Goal: Task Accomplishment & Management: Manage account settings

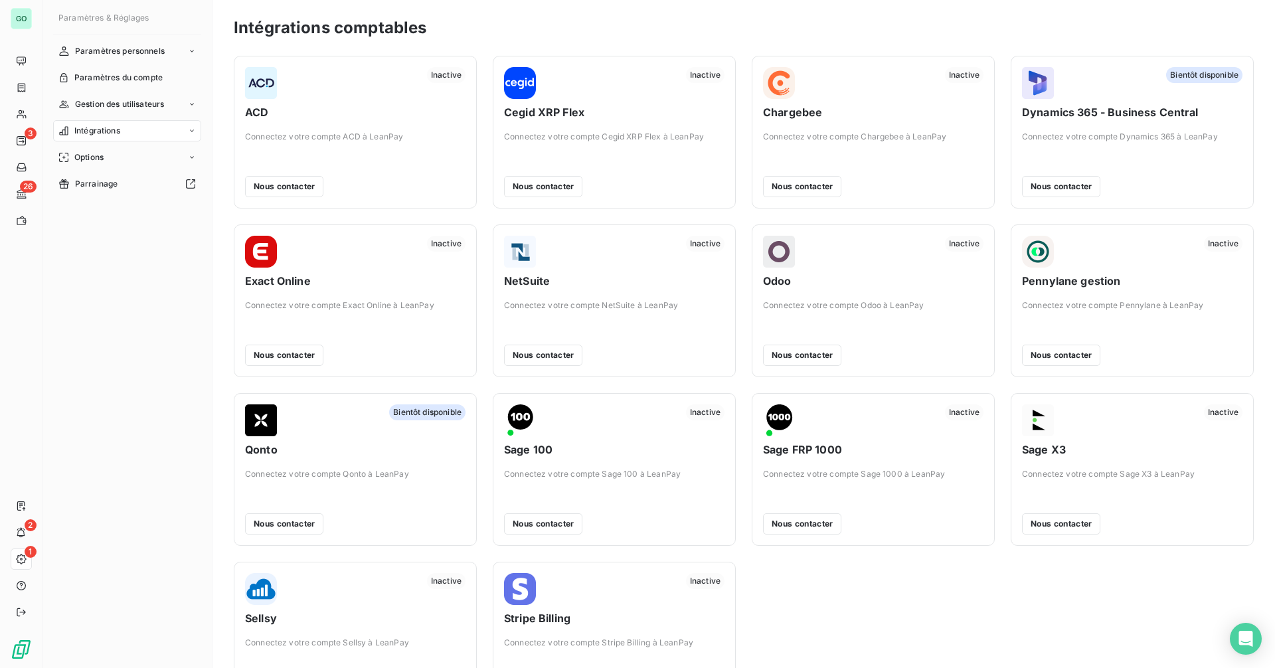
click at [149, 132] on div "Intégrations" at bounding box center [127, 130] width 148 height 21
click at [116, 180] on span "Comptes bancaires" at bounding box center [111, 184] width 75 height 12
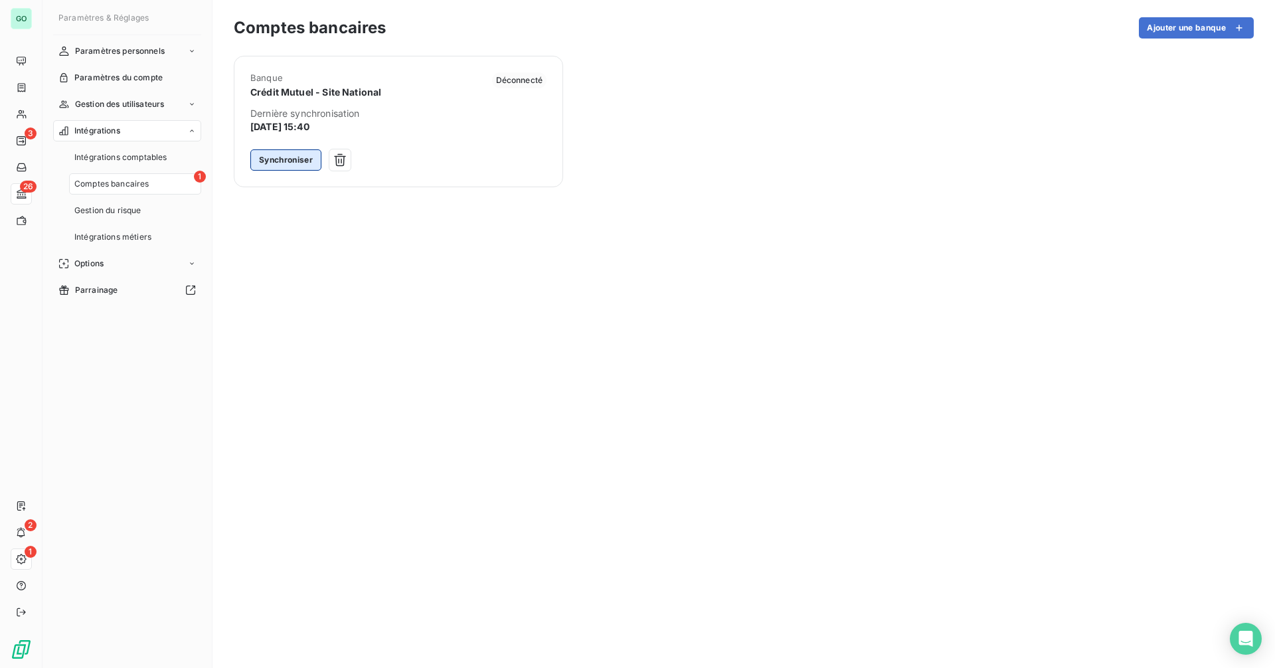
click at [296, 160] on button "Synchroniser" at bounding box center [285, 159] width 71 height 21
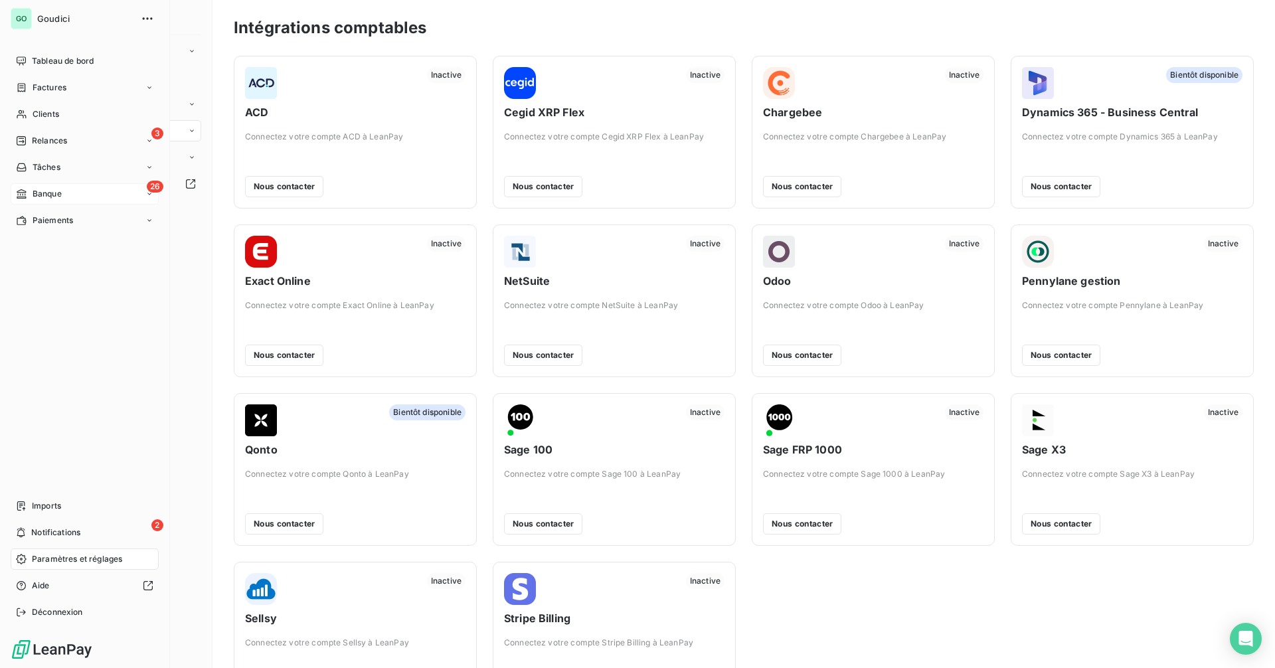
click at [64, 192] on div "26 Banque" at bounding box center [85, 193] width 148 height 21
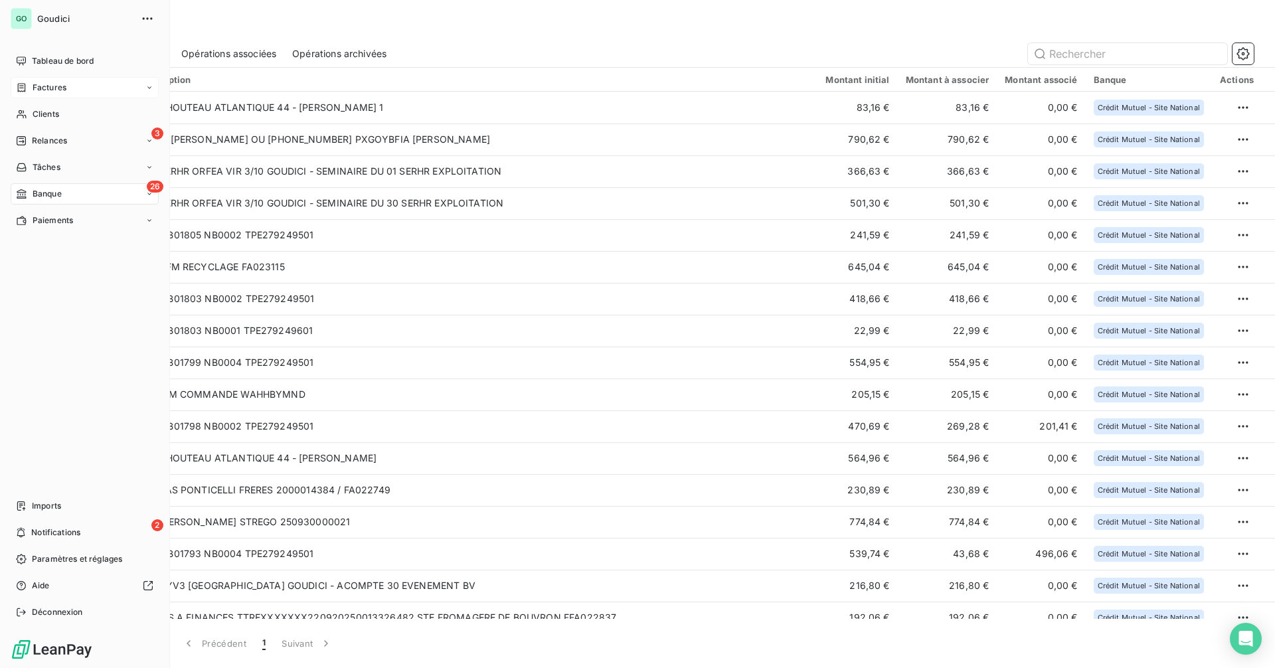
click at [66, 85] on span "Factures" at bounding box center [50, 88] width 34 height 12
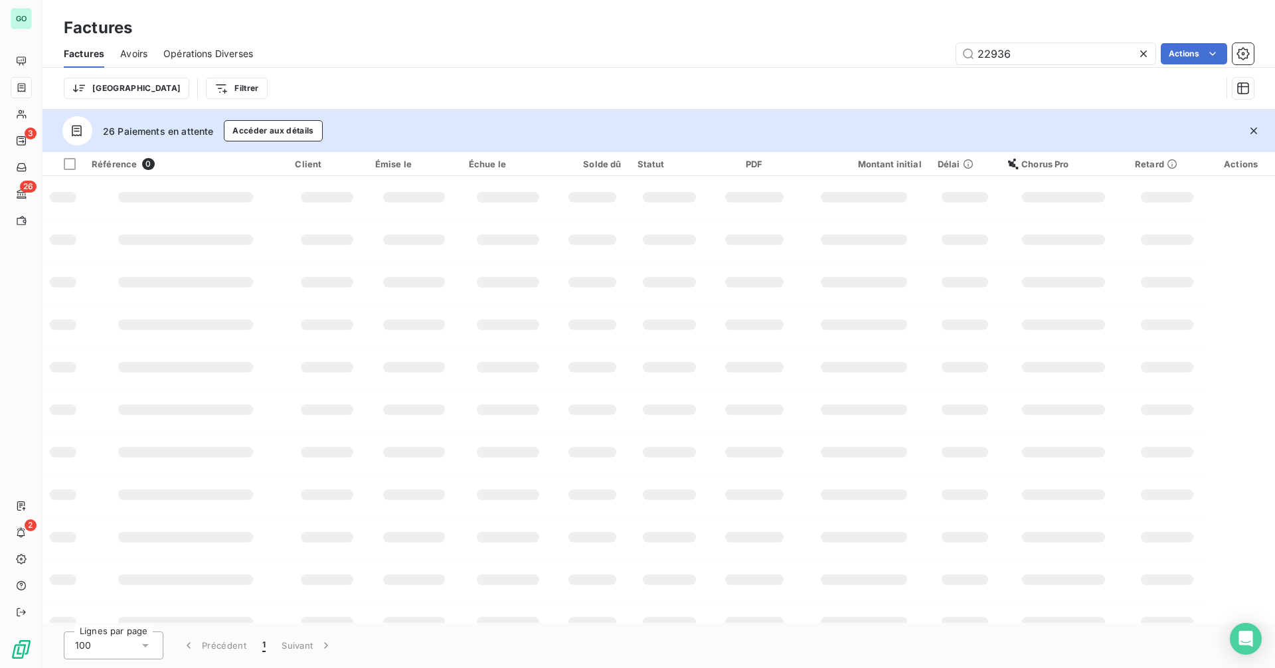
drag, startPoint x: 1026, startPoint y: 55, endPoint x: 871, endPoint y: 54, distance: 155.3
click at [871, 54] on div "22936 Actions" at bounding box center [761, 53] width 984 height 21
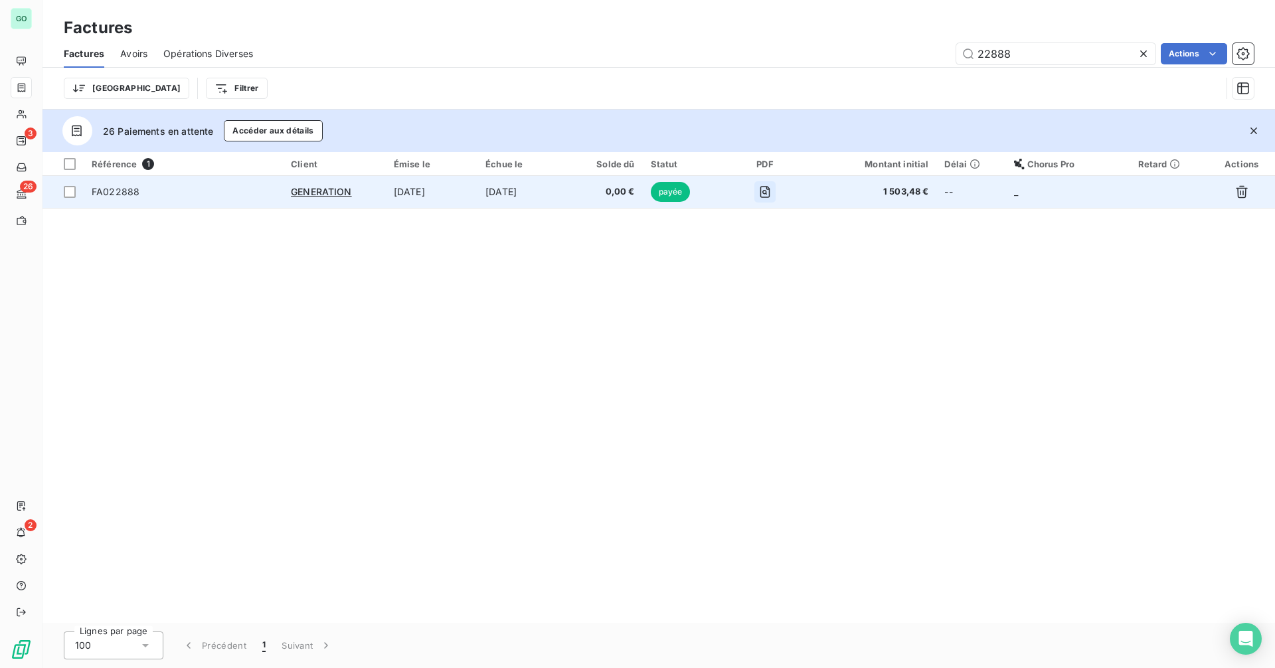
click at [770, 193] on icon "button" at bounding box center [765, 192] width 10 height 12
click at [771, 197] on icon "button" at bounding box center [764, 191] width 13 height 13
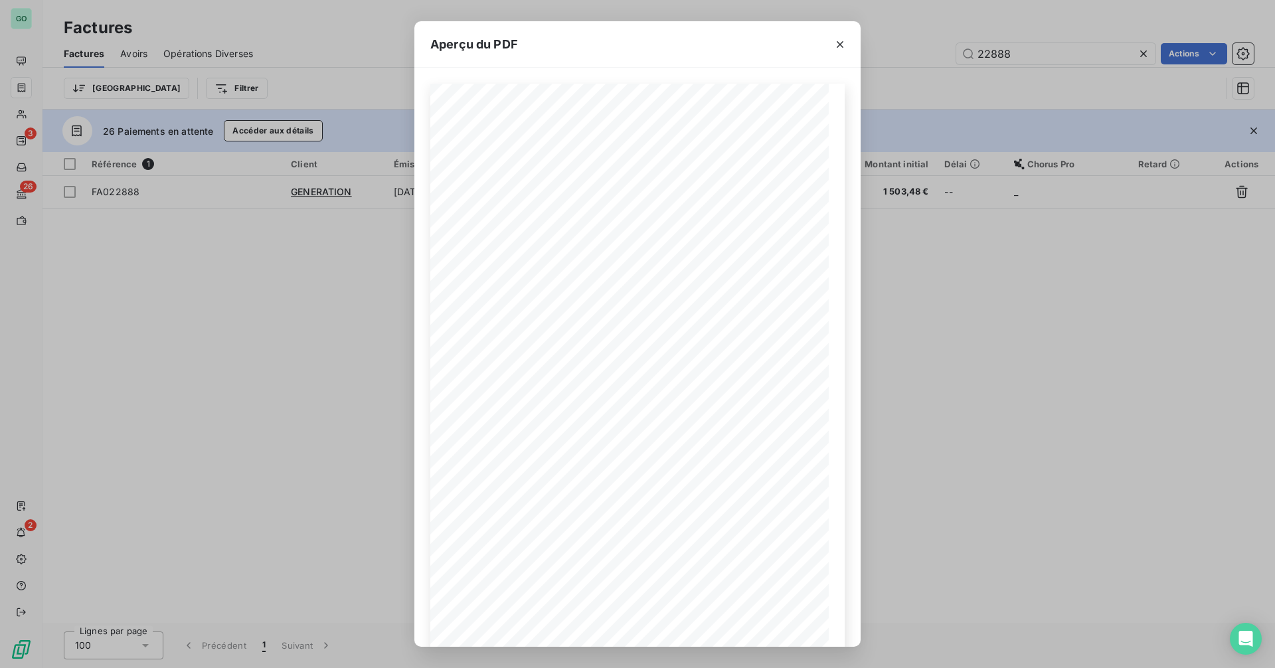
click at [1008, 219] on div "Aperçu du PDF FACTURE [DATE] #FA022888 Adresse de livraison [PERSON_NAME] GENER…" at bounding box center [637, 334] width 1275 height 668
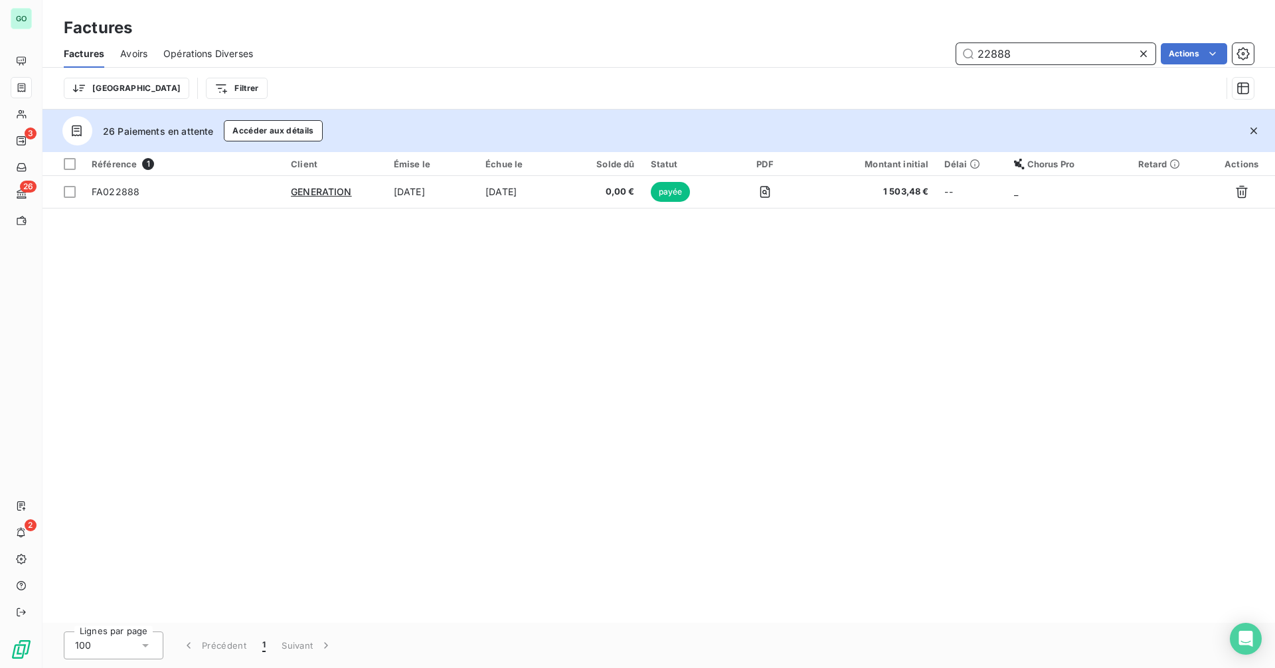
drag, startPoint x: 996, startPoint y: 56, endPoint x: 1058, endPoint y: 61, distance: 62.0
click at [1058, 61] on input "22888" at bounding box center [1055, 53] width 199 height 21
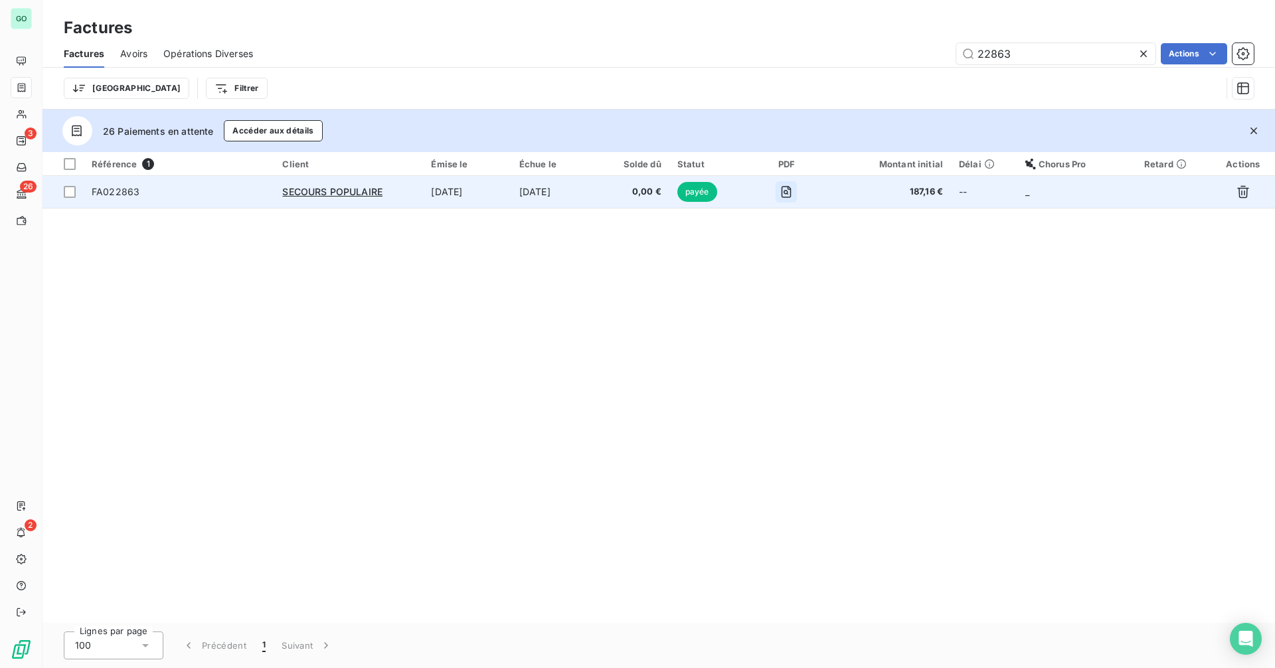
click at [791, 187] on icon "button" at bounding box center [786, 192] width 10 height 12
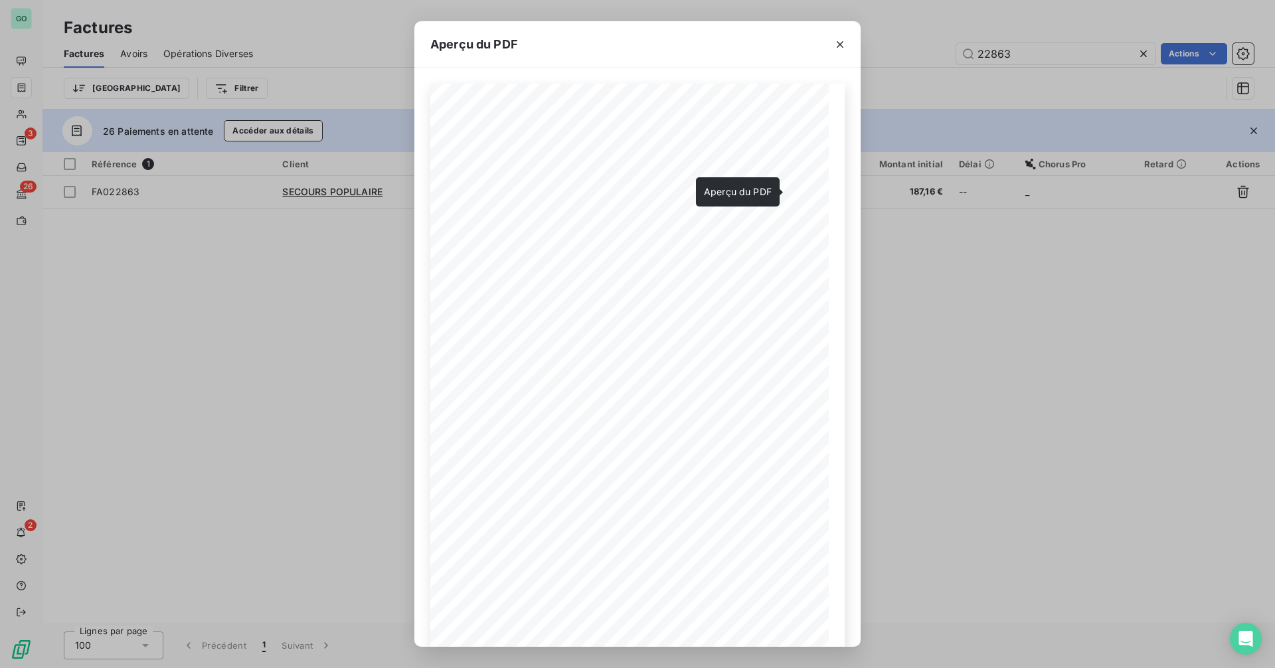
click at [1011, 381] on div "Aperçu du PDF FACTURE [DATE] #FA022863 Adresse de livraison [PERSON_NAME] Secou…" at bounding box center [637, 334] width 1275 height 668
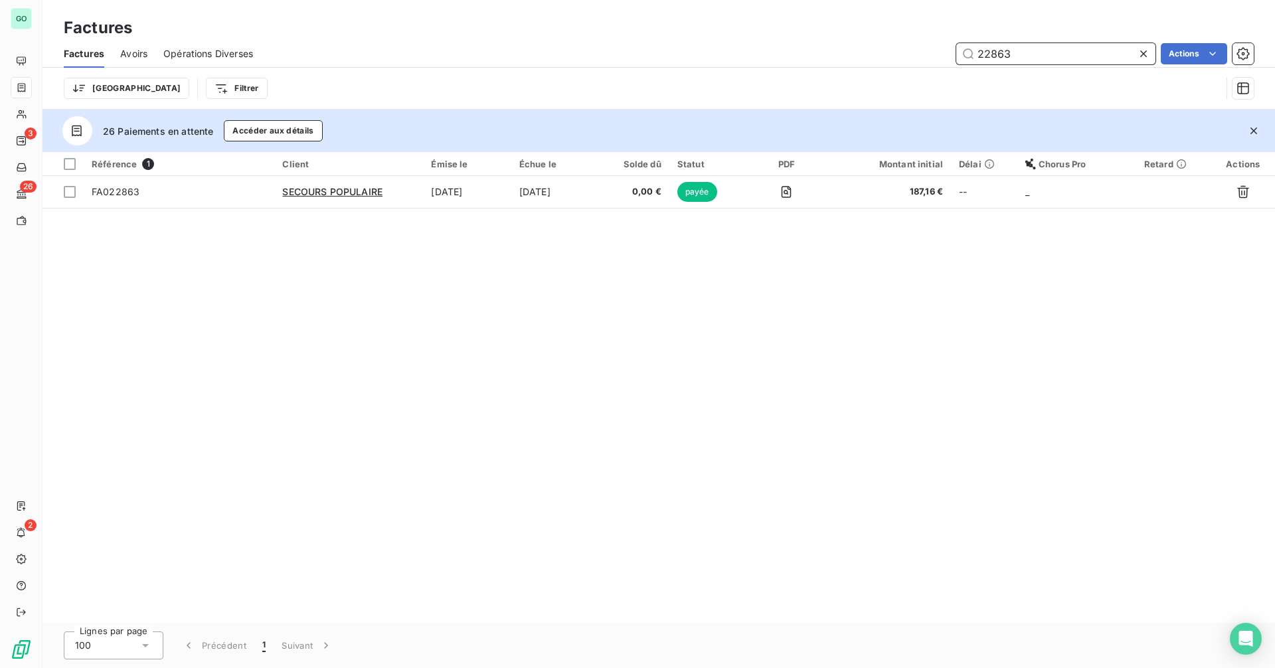
click at [989, 56] on input "22863" at bounding box center [1055, 53] width 199 height 21
paste input "918"
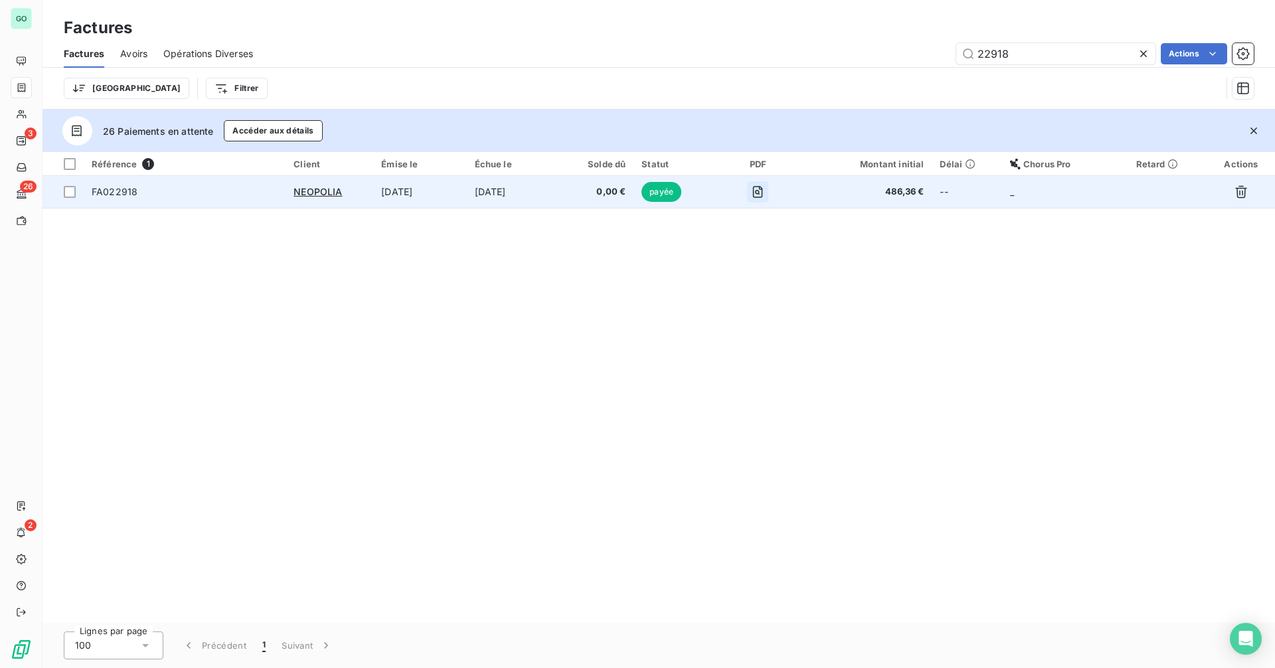
click at [764, 191] on icon "button" at bounding box center [757, 191] width 13 height 13
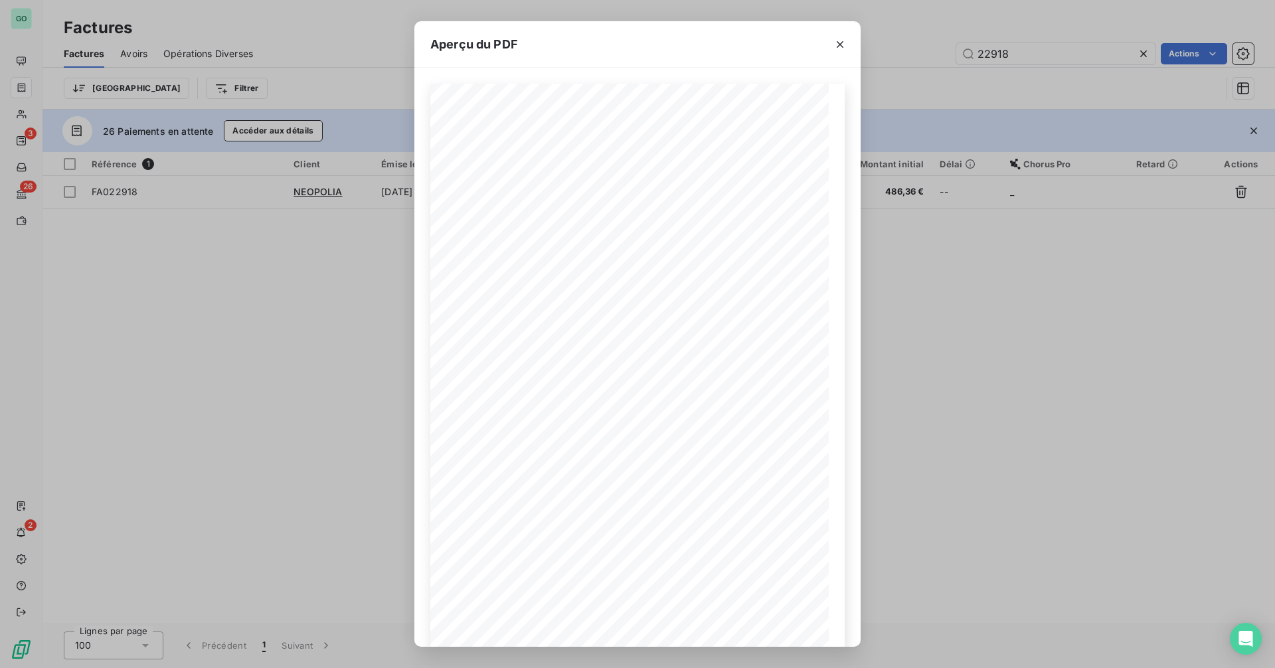
drag, startPoint x: 982, startPoint y: 339, endPoint x: 963, endPoint y: 322, distance: 26.4
click at [982, 339] on div "Aperçu du PDF FACTURE [DATE] #FA022918 Adresse de livraison [PERSON_NAME] ABAQU…" at bounding box center [637, 334] width 1275 height 668
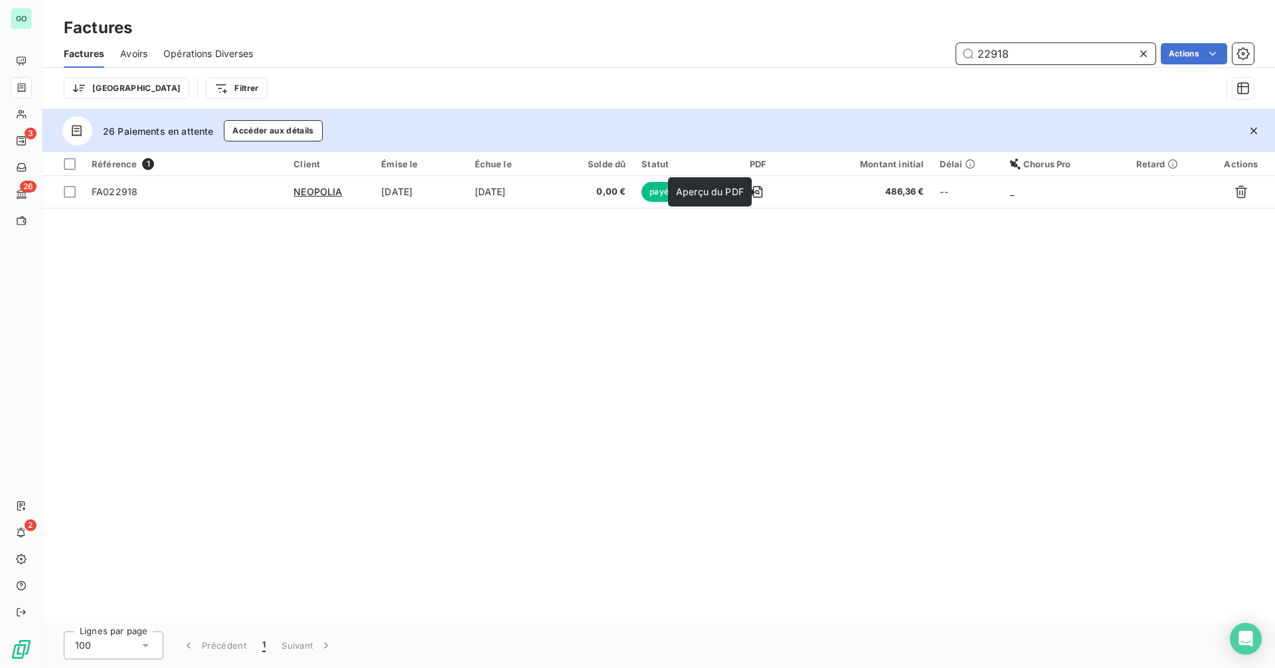
click at [988, 54] on input "22918" at bounding box center [1055, 53] width 199 height 21
paste input "857"
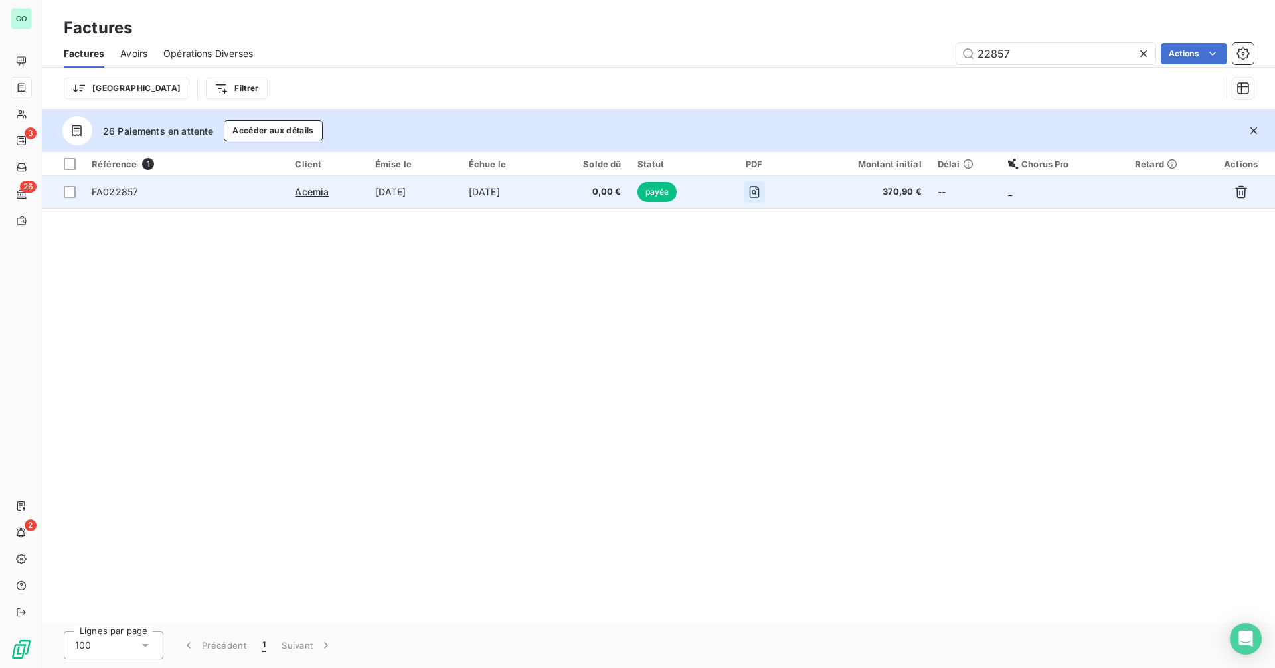
click at [761, 193] on icon "button" at bounding box center [753, 191] width 13 height 13
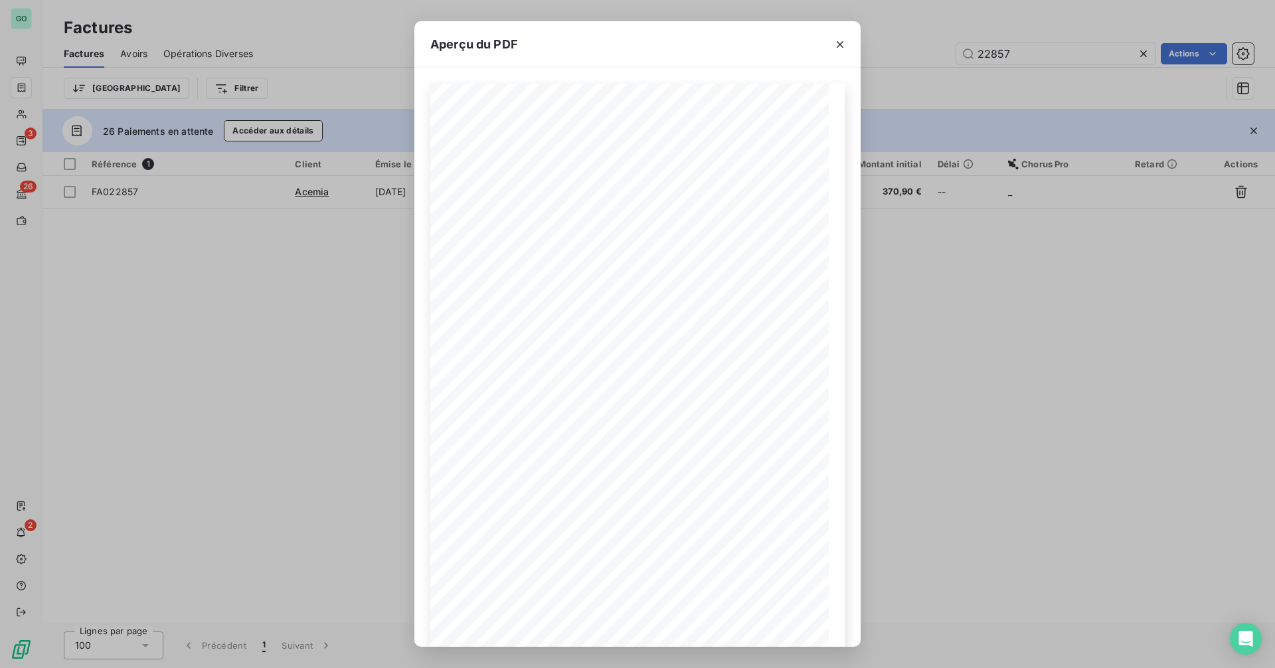
click at [953, 319] on div "Aperçu du PDF FACTURE [DATE] #FA022857 Adresse de livraison [PERSON_NAME] [STRE…" at bounding box center [637, 334] width 1275 height 668
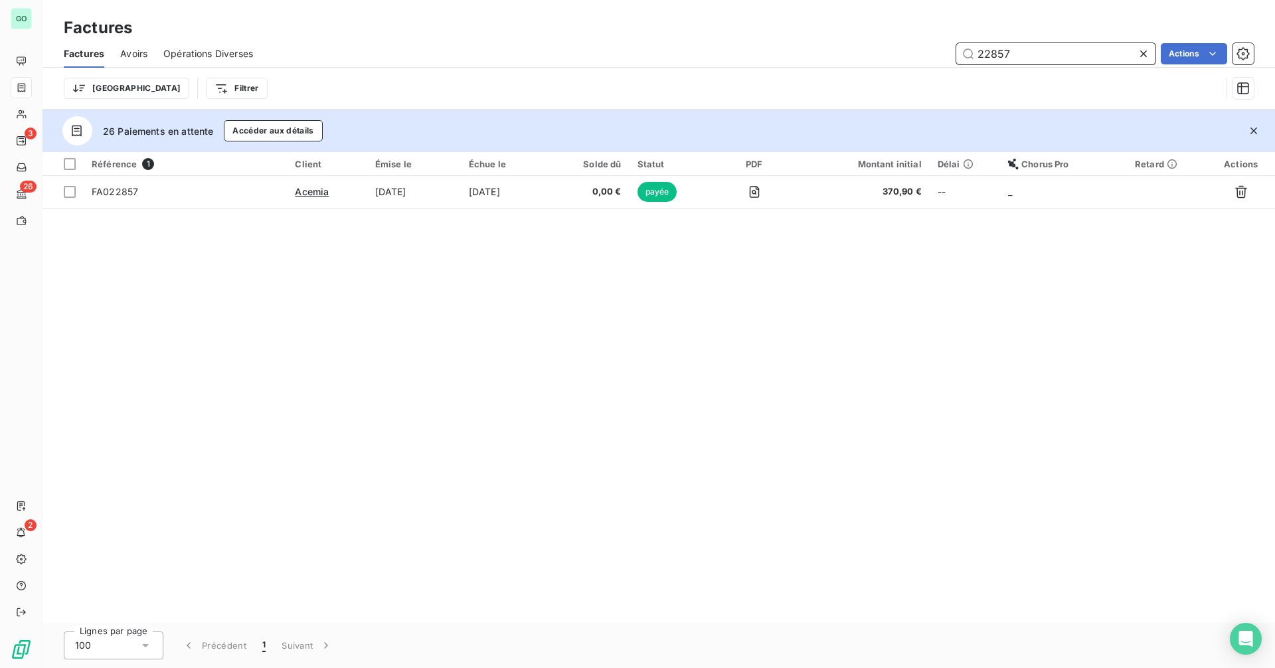
click at [998, 49] on input "22857" at bounding box center [1055, 53] width 199 height 21
paste input "99"
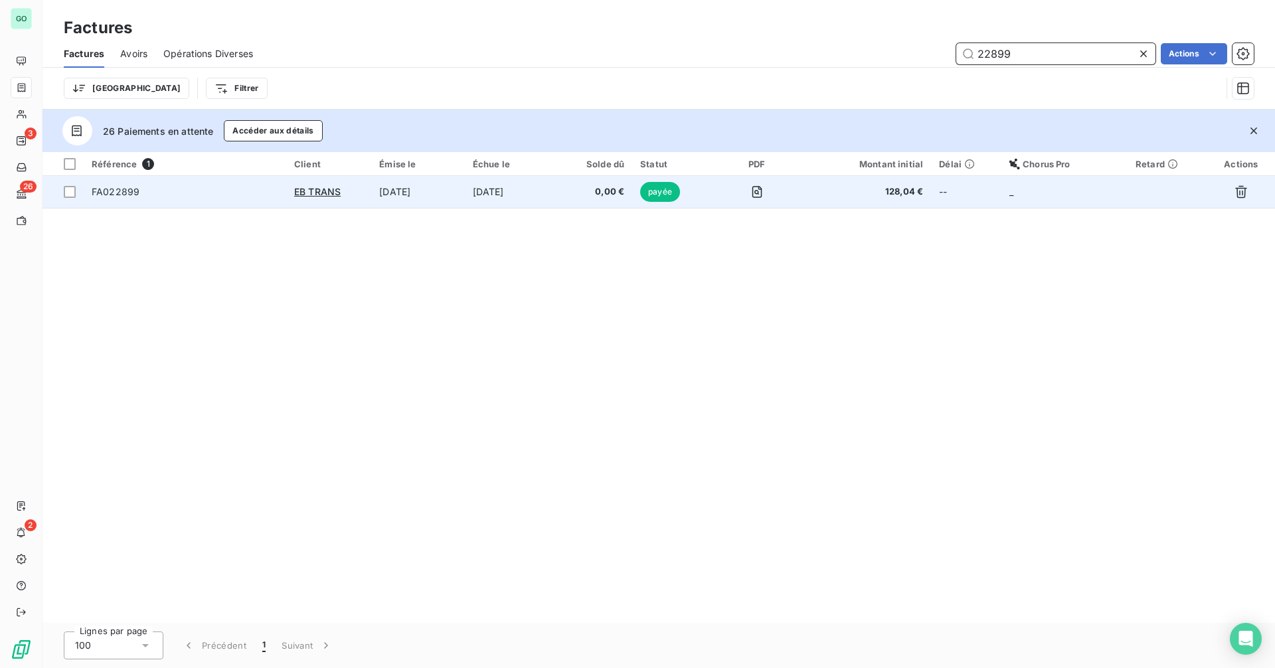
type input "22899"
click at [439, 193] on td "[DATE]" at bounding box center [418, 192] width 94 height 32
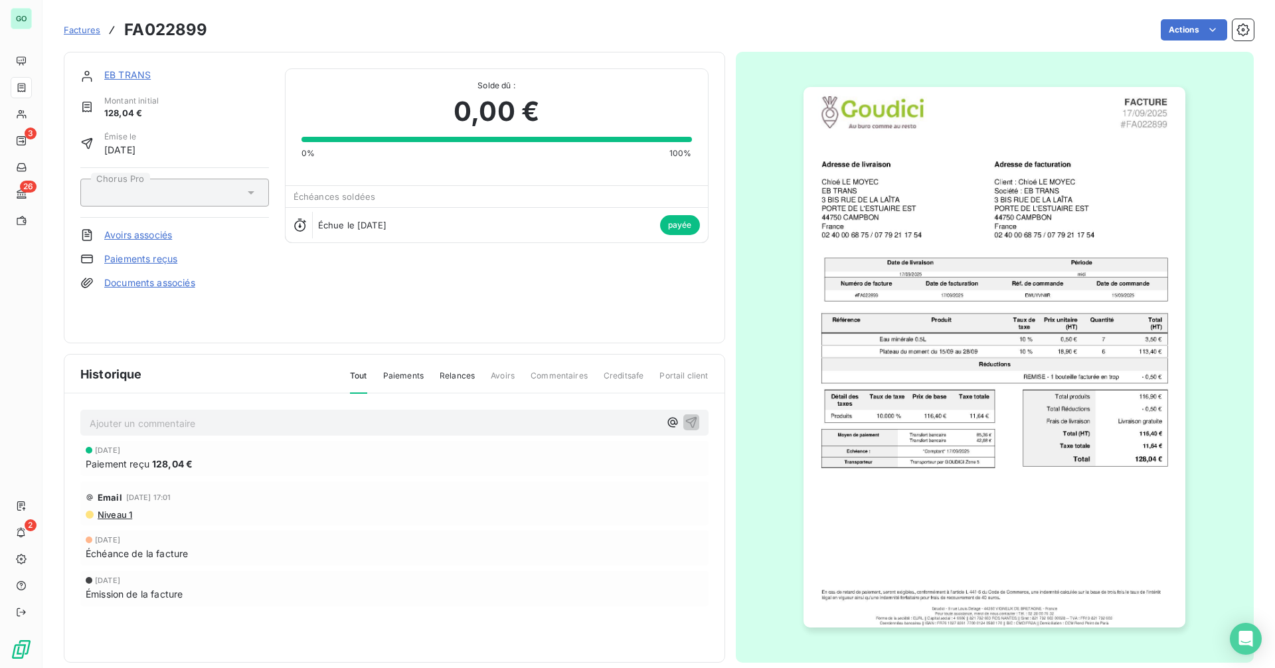
click at [963, 370] on img "button" at bounding box center [994, 357] width 382 height 540
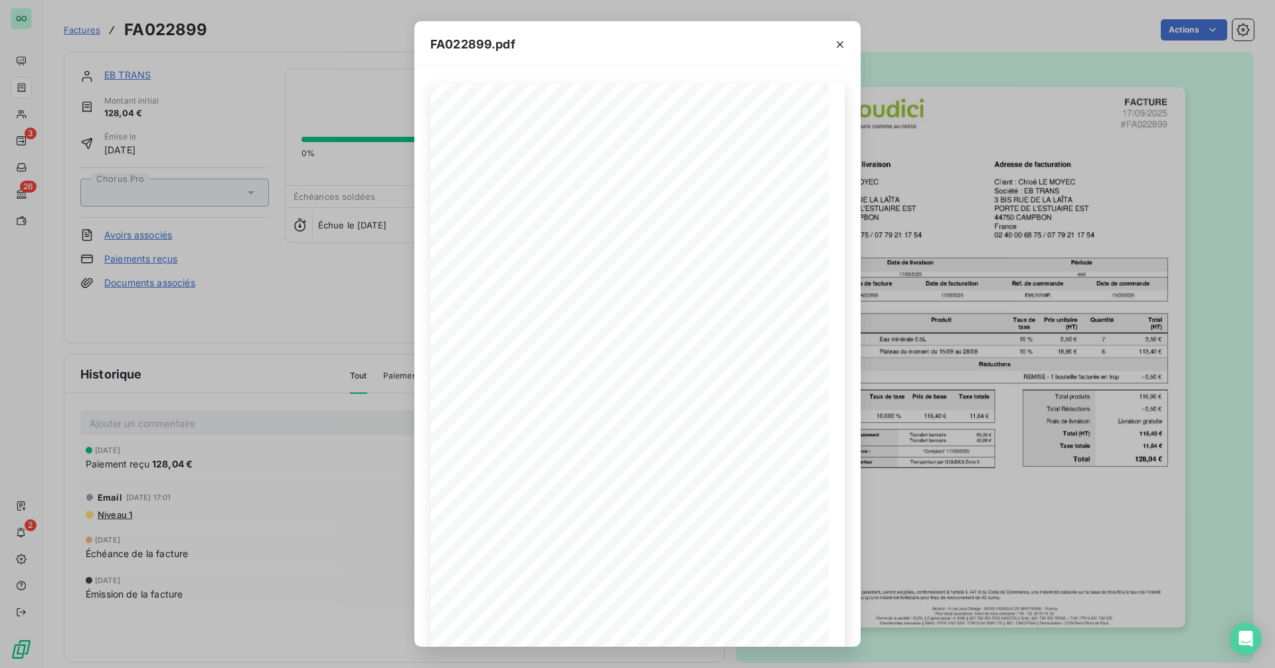
drag, startPoint x: 331, startPoint y: 205, endPoint x: 277, endPoint y: 124, distance: 97.2
click at [331, 205] on div "FA022899.pdf FACTURE [DATE] #FA022899 Adresse de livraison Chloé LE MOYEC EB TR…" at bounding box center [637, 334] width 1275 height 668
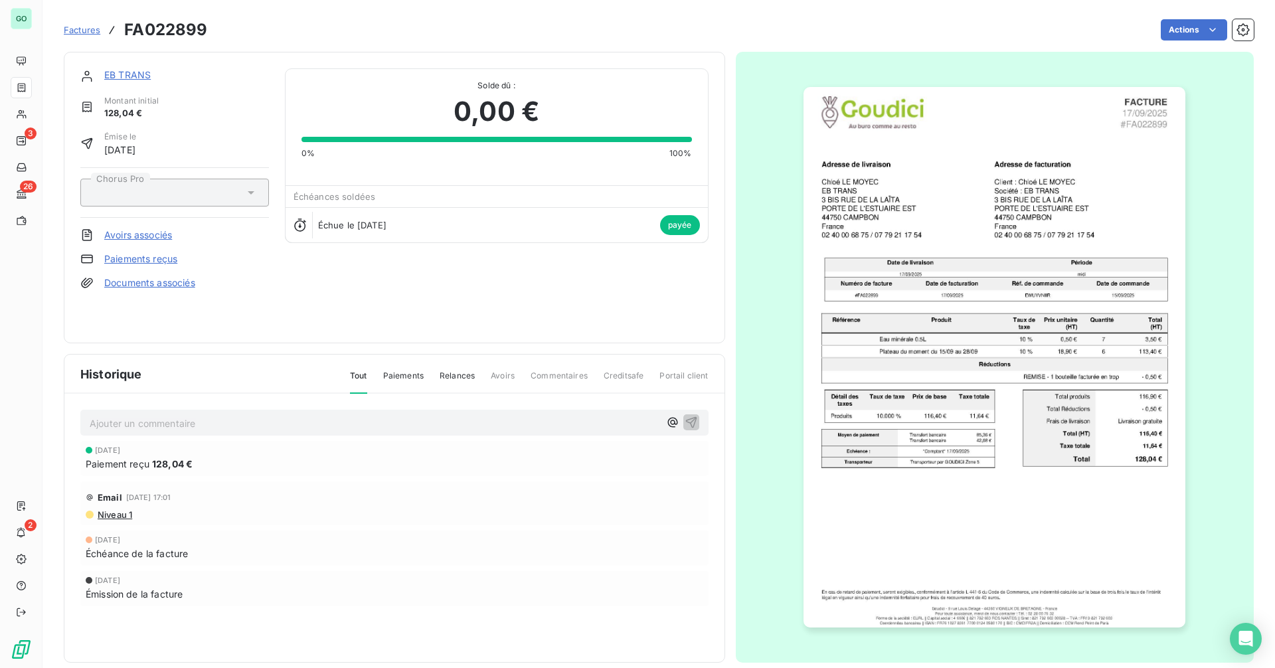
click at [86, 32] on span "Factures" at bounding box center [82, 30] width 37 height 11
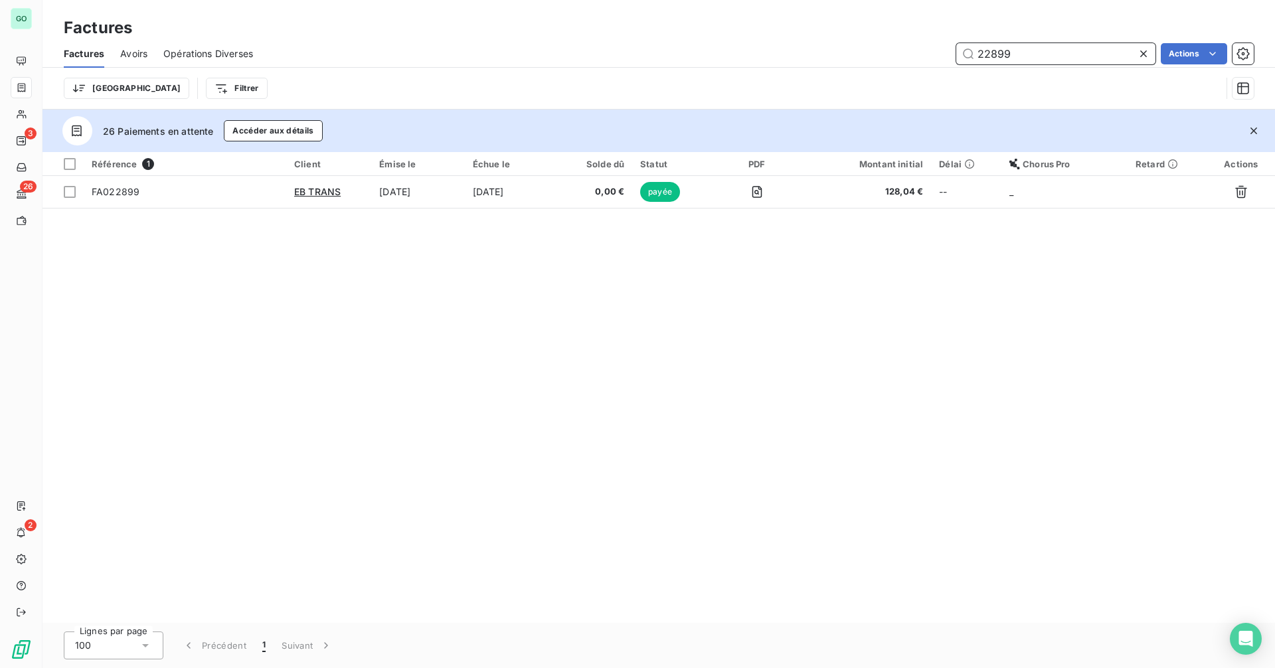
click at [991, 52] on input "22899" at bounding box center [1055, 53] width 199 height 21
paste input "952"
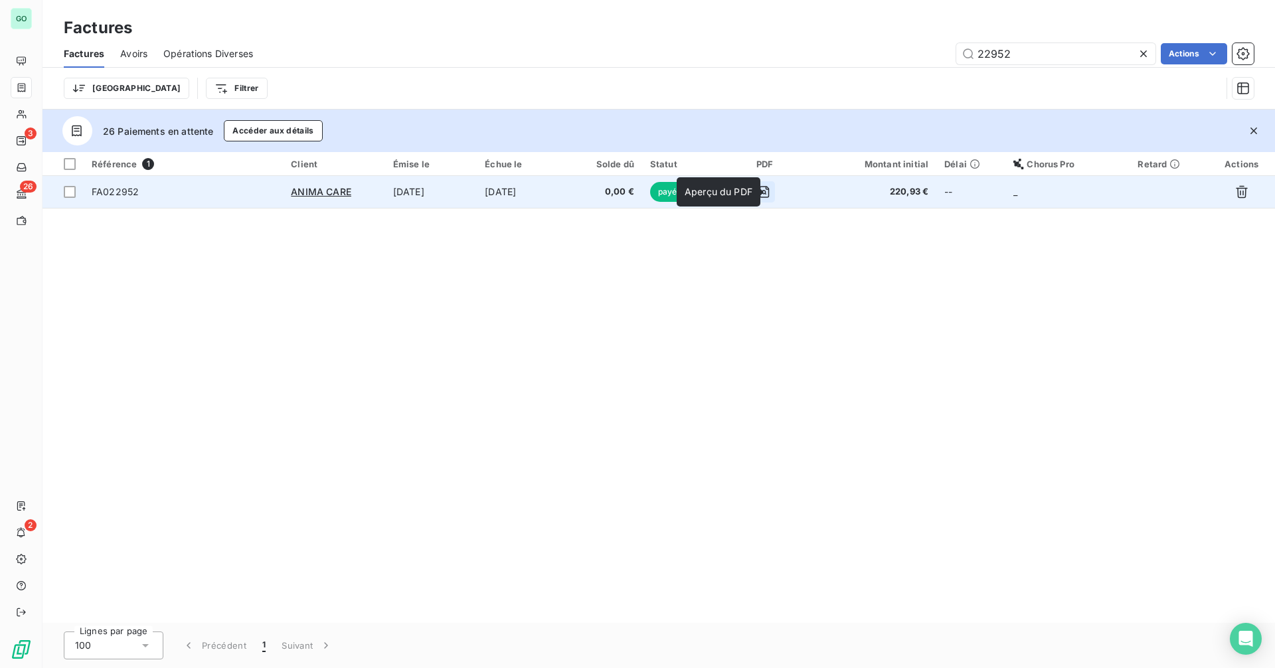
click at [766, 193] on icon "button" at bounding box center [763, 192] width 5 height 5
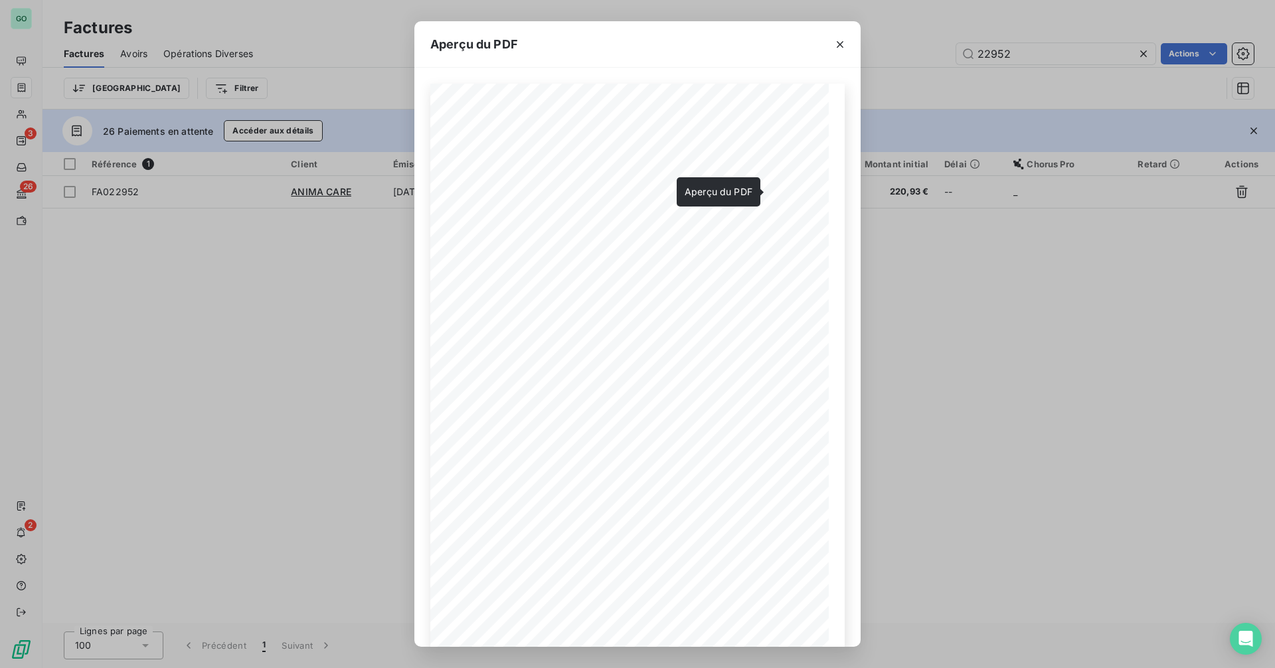
click at [1004, 52] on div "Aperçu du PDF FACTURE [DATE] #FA022952 Adresse de livraison [PERSON_NAME] Clini…" at bounding box center [637, 334] width 1275 height 668
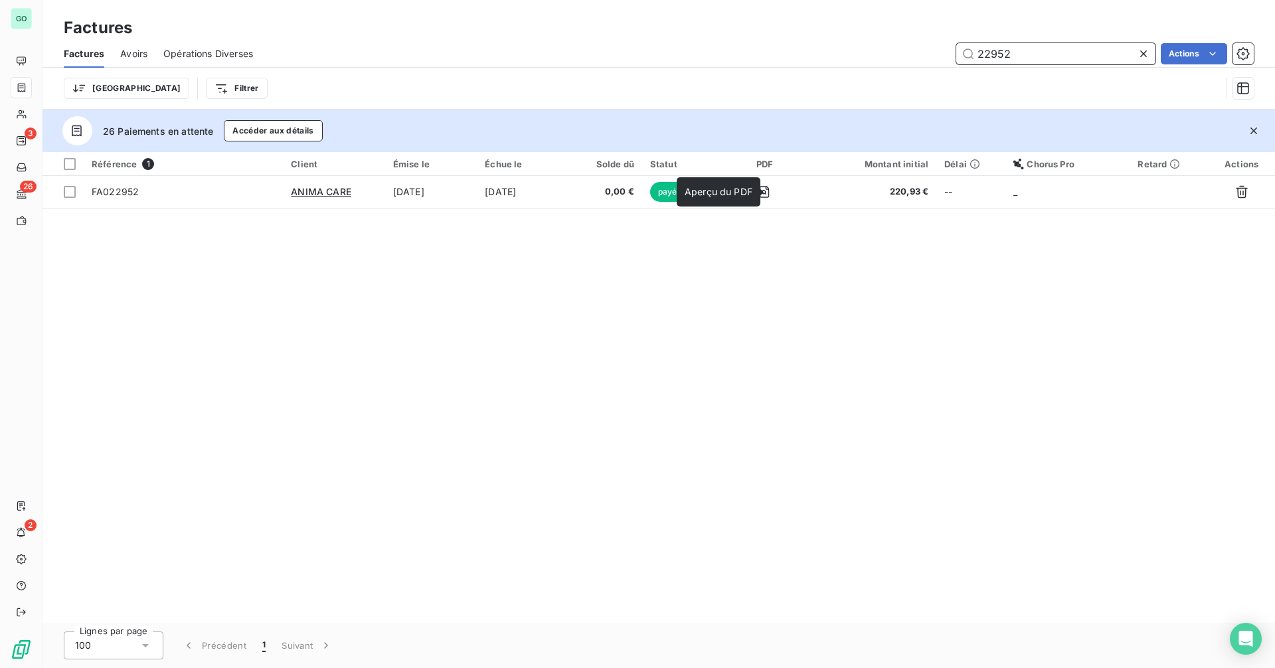
click at [990, 54] on input "22952" at bounding box center [1055, 53] width 199 height 21
paste input "3005"
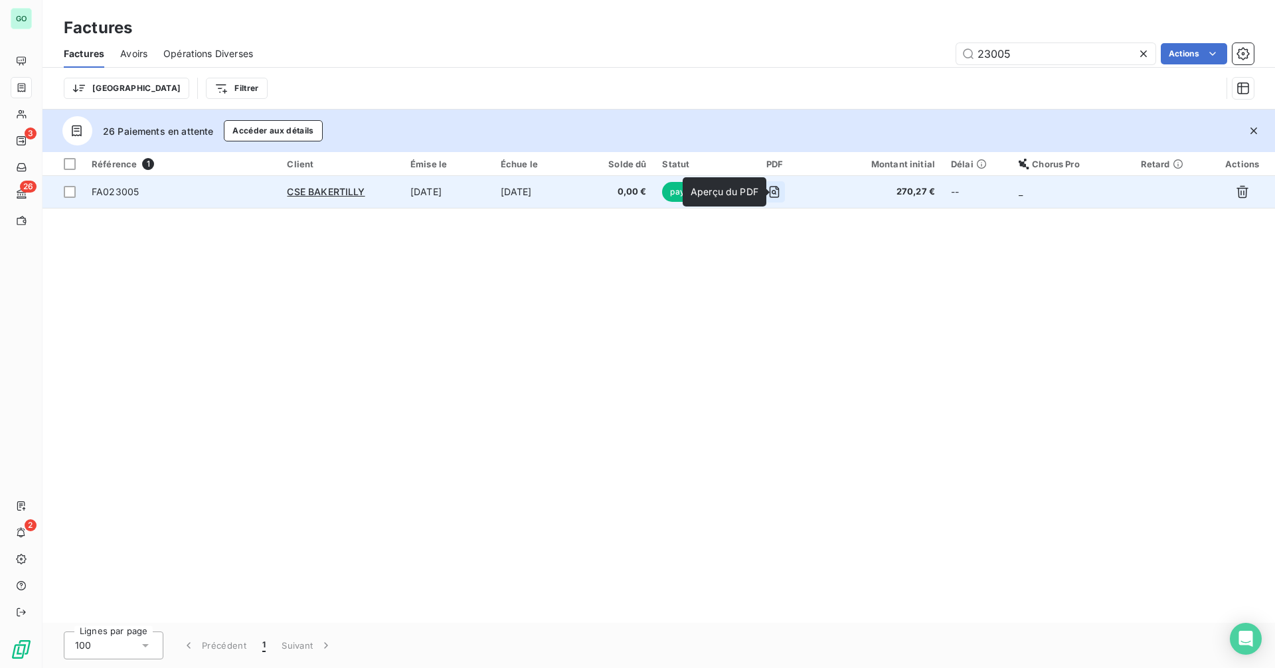
click at [781, 195] on icon "button" at bounding box center [773, 191] width 13 height 13
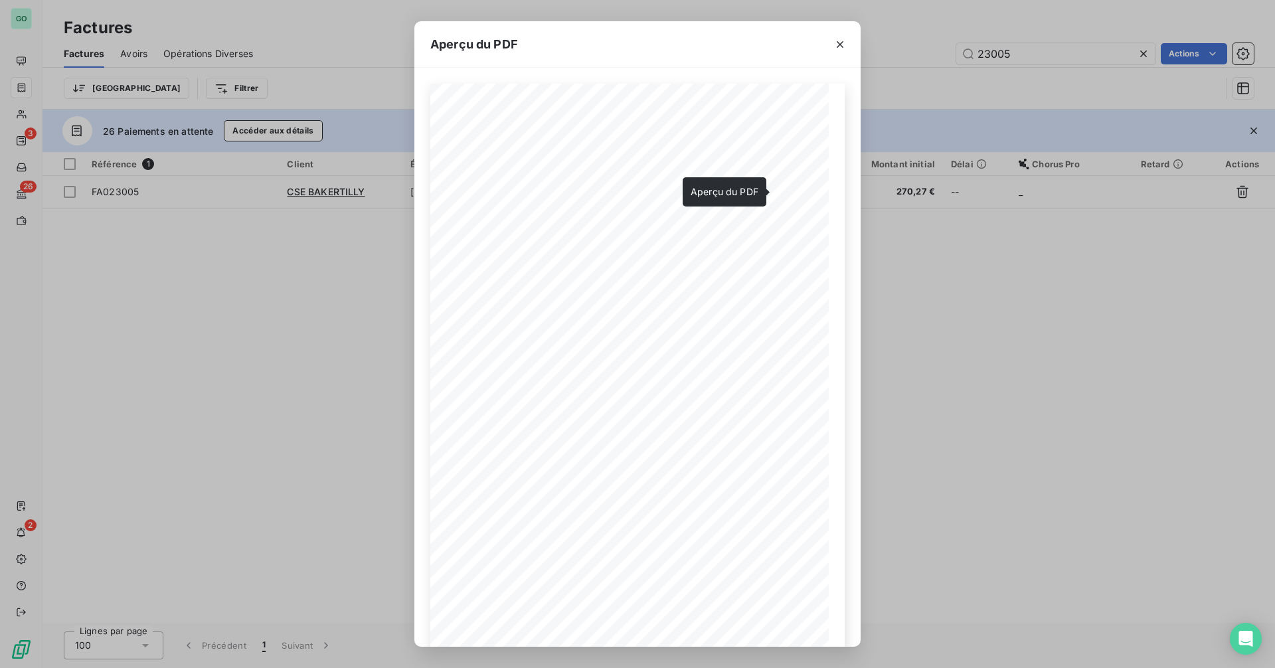
drag, startPoint x: 836, startPoint y: 45, endPoint x: 845, endPoint y: 47, distance: 9.5
click at [836, 45] on icon "button" at bounding box center [839, 44] width 13 height 13
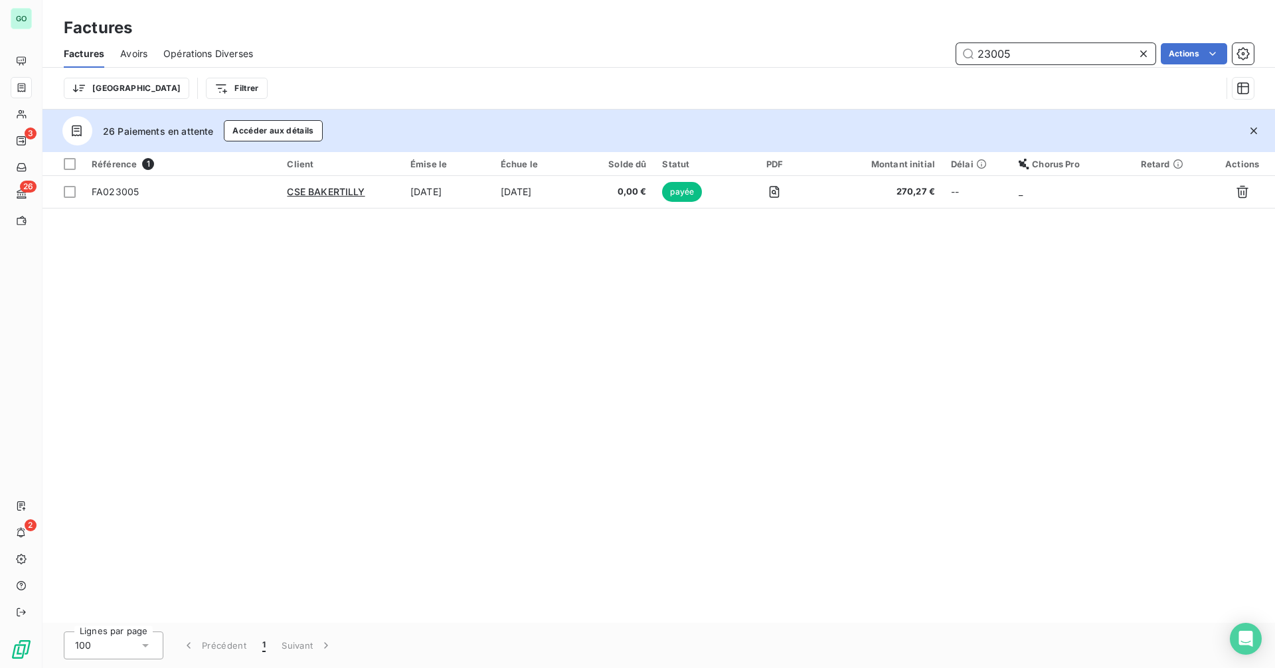
drag, startPoint x: 999, startPoint y: 54, endPoint x: 1034, endPoint y: 54, distance: 35.2
click at [1034, 54] on input "23005" at bounding box center [1055, 53] width 199 height 21
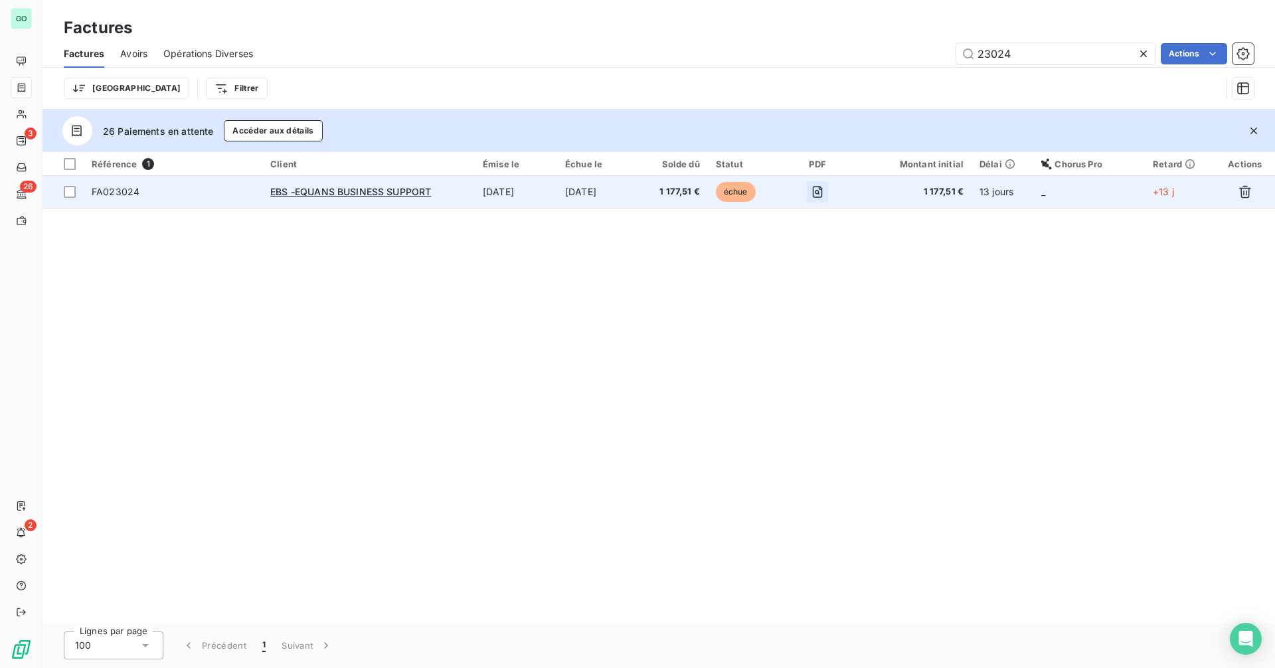
click at [824, 193] on icon "button" at bounding box center [817, 191] width 13 height 13
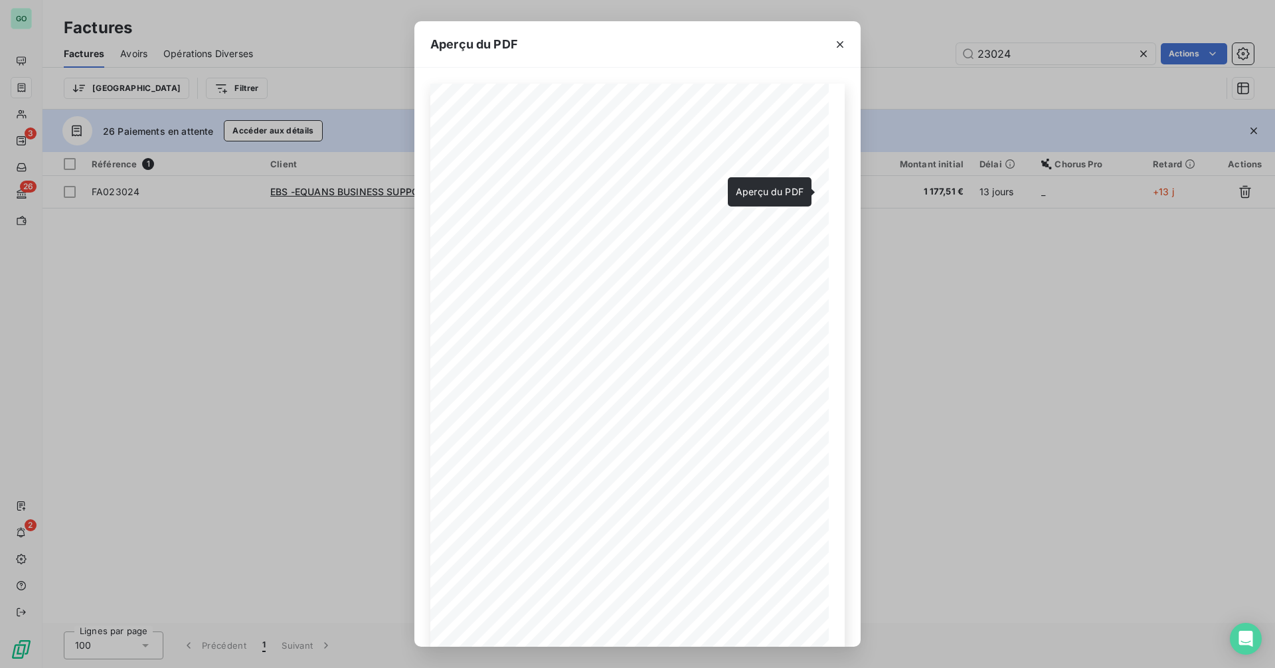
click at [1004, 61] on div "Aperçu du PDF FACTURE [DATE] #FA023024 Adresse de livraison [PERSON_NAME] TERRE…" at bounding box center [637, 334] width 1275 height 668
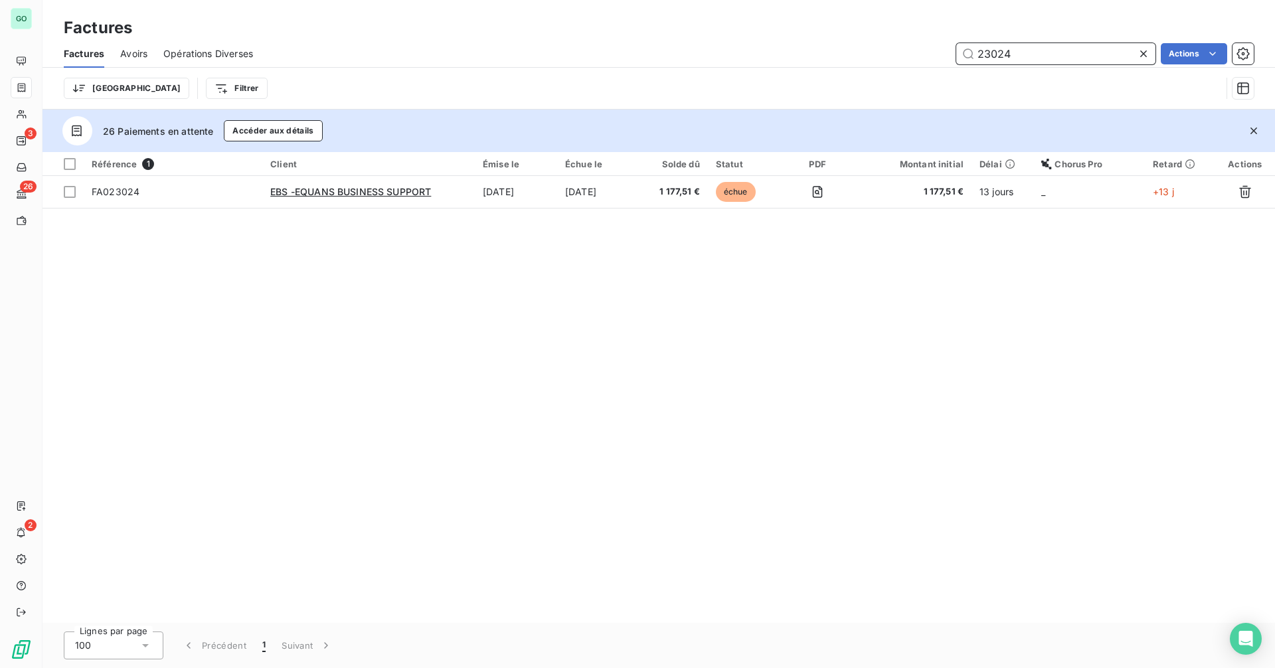
click at [991, 48] on input "23024" at bounding box center [1055, 53] width 199 height 21
paste input "277"
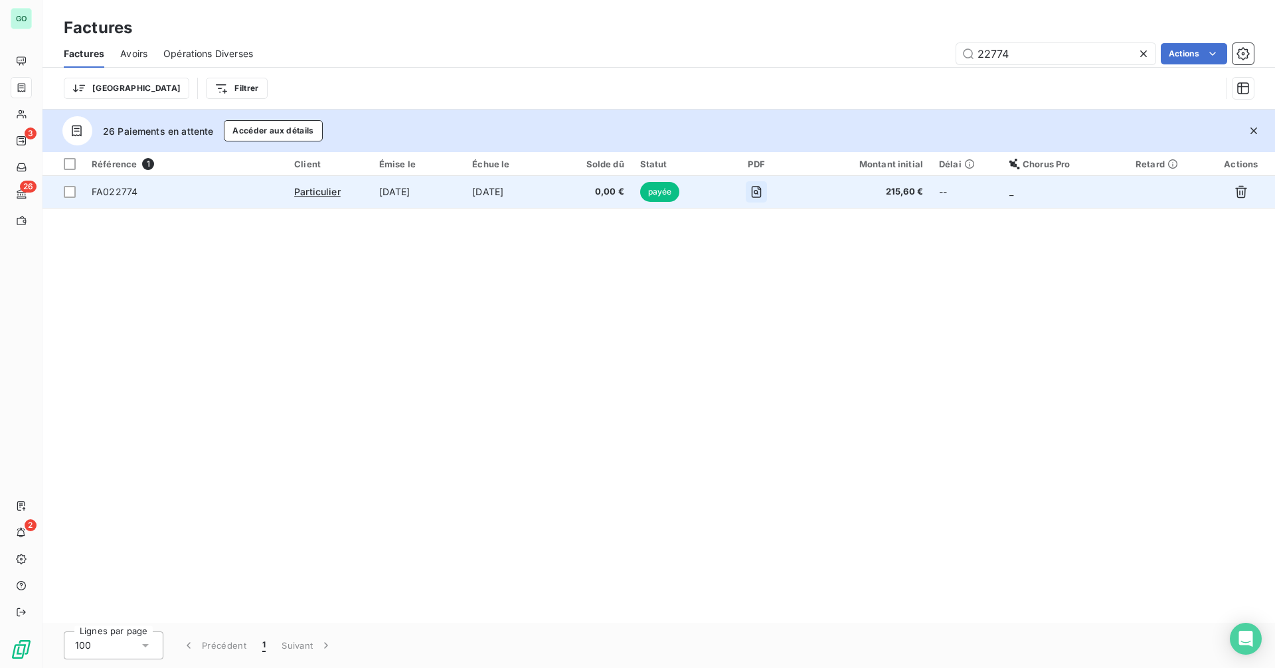
click at [758, 191] on icon "button" at bounding box center [755, 192] width 5 height 5
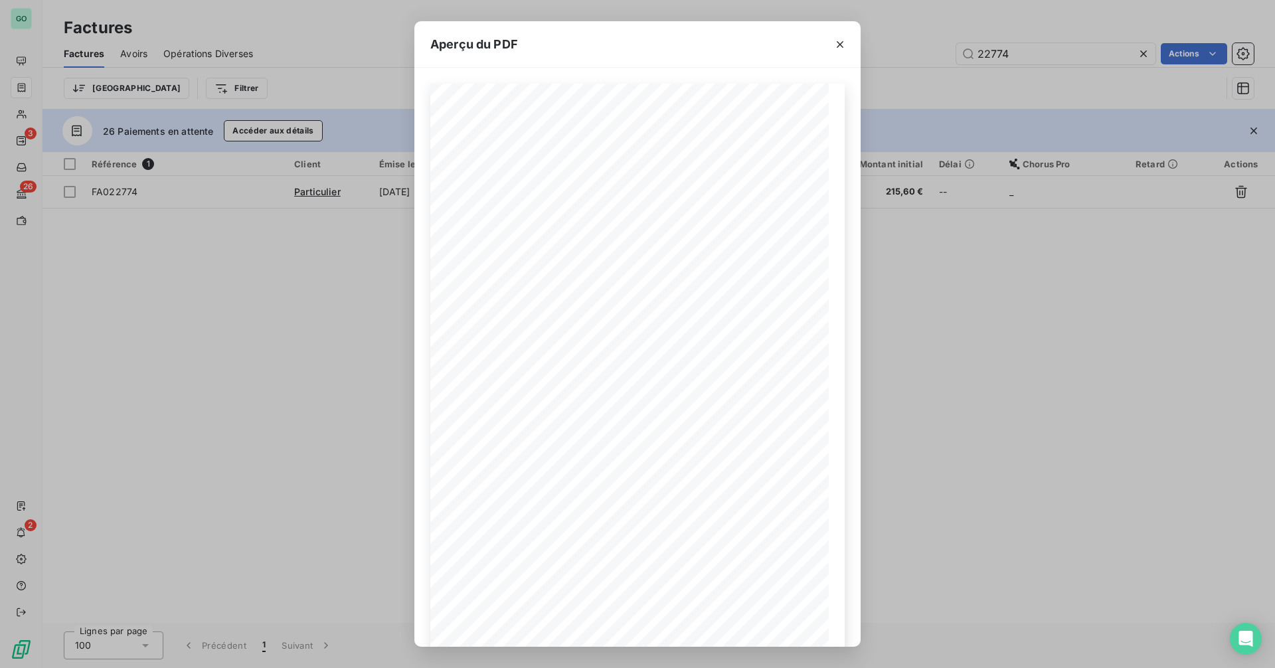
click at [1006, 261] on div "Aperçu du PDF FACTURE [DATE] #FA022774 Adresse de livraison Anaïs Ecolasse N/A …" at bounding box center [637, 334] width 1275 height 668
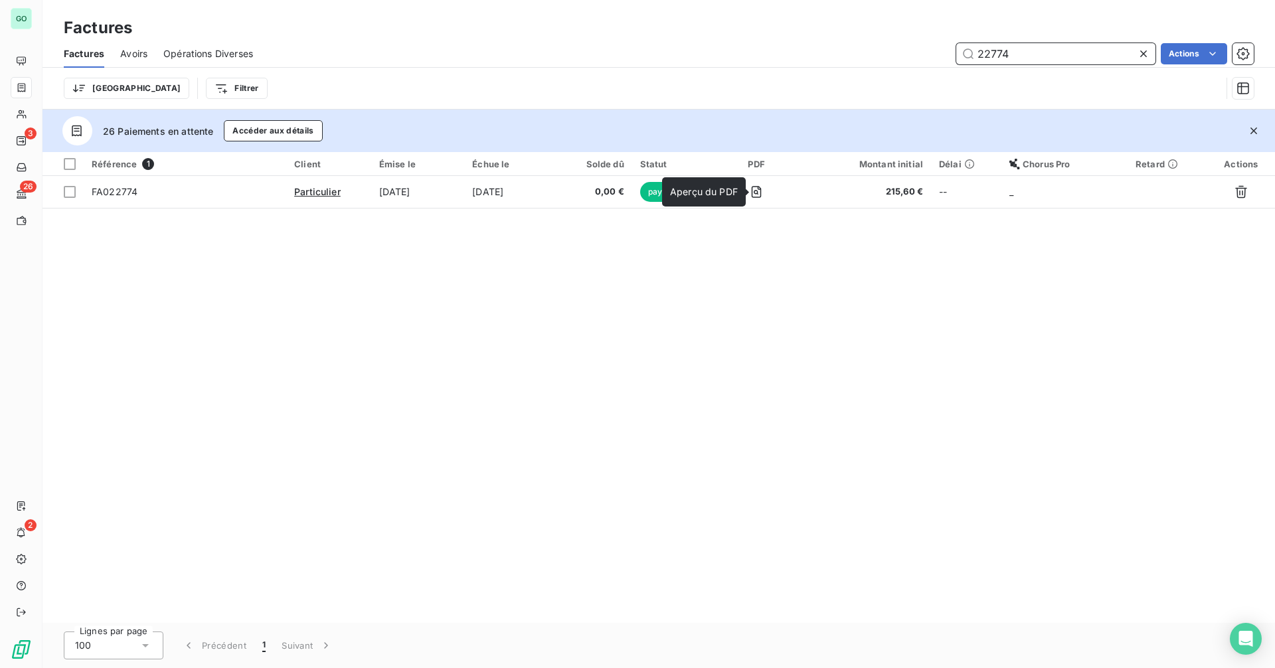
click at [996, 59] on input "22774" at bounding box center [1055, 53] width 199 height 21
paste input "59"
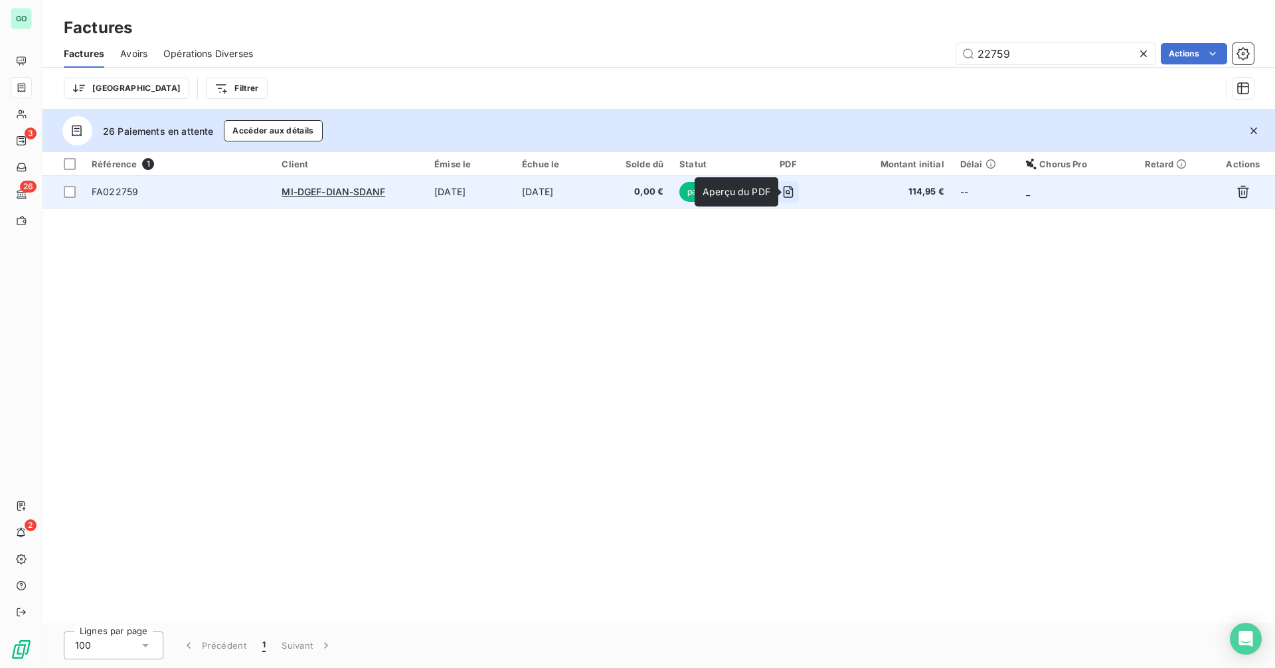
click at [795, 195] on icon "button" at bounding box center [787, 191] width 13 height 13
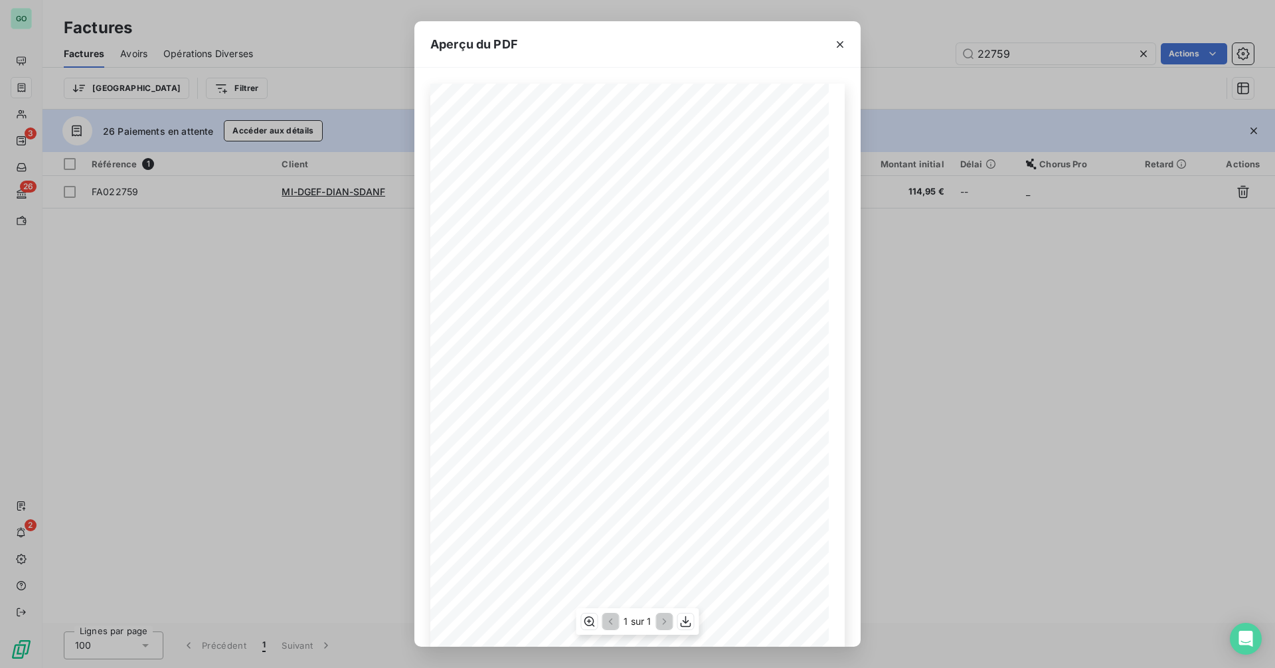
click at [660, 191] on span "Société : MI-DGEF-[PERSON_NAME]-SDANF" at bounding box center [711, 192] width 149 height 7
click at [666, 191] on span "Société : MI-DGEF-[PERSON_NAME]-SDANF" at bounding box center [711, 192] width 149 height 7
drag, startPoint x: 661, startPoint y: 191, endPoint x: 739, endPoint y: 190, distance: 78.3
click at [739, 190] on span "Société : MI-DGEF-[PERSON_NAME]-SDANF" at bounding box center [711, 192] width 149 height 7
copy span "MI-DGEF-[PERSON_NAME]-SDAN"
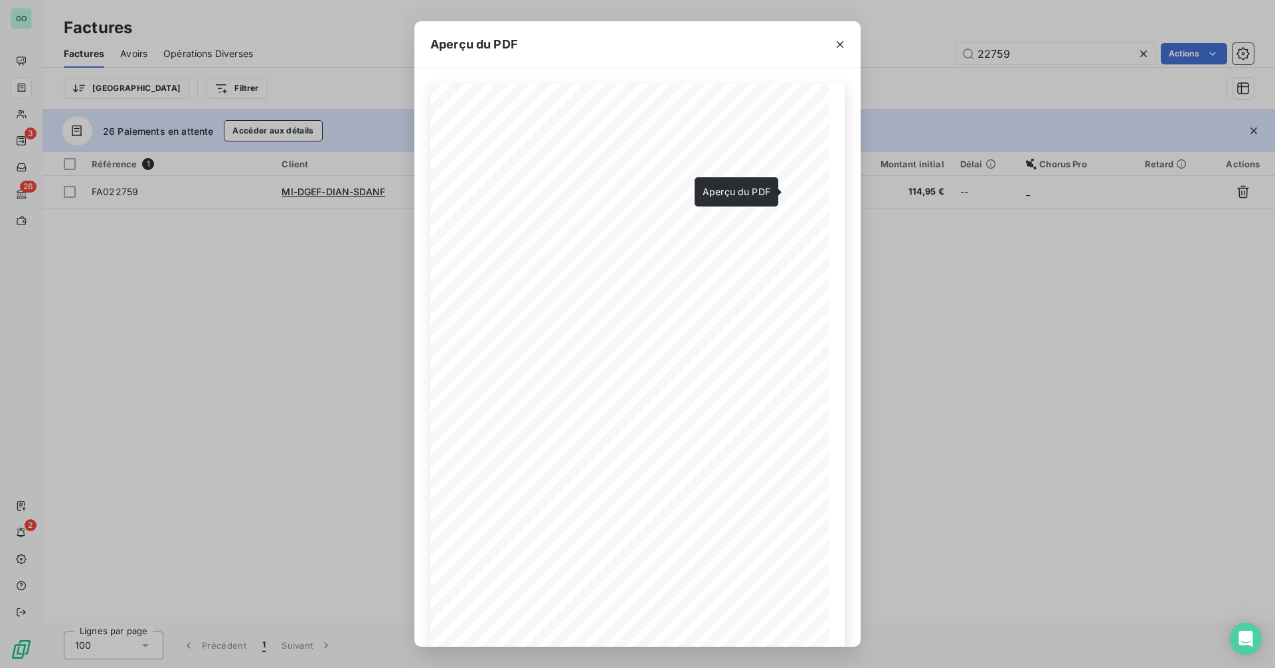
click at [947, 277] on div "Aperçu du PDF FACTURE [DATE] #FA022759 Adresse de livraison [PERSON_NAME] MI-DG…" at bounding box center [637, 334] width 1275 height 668
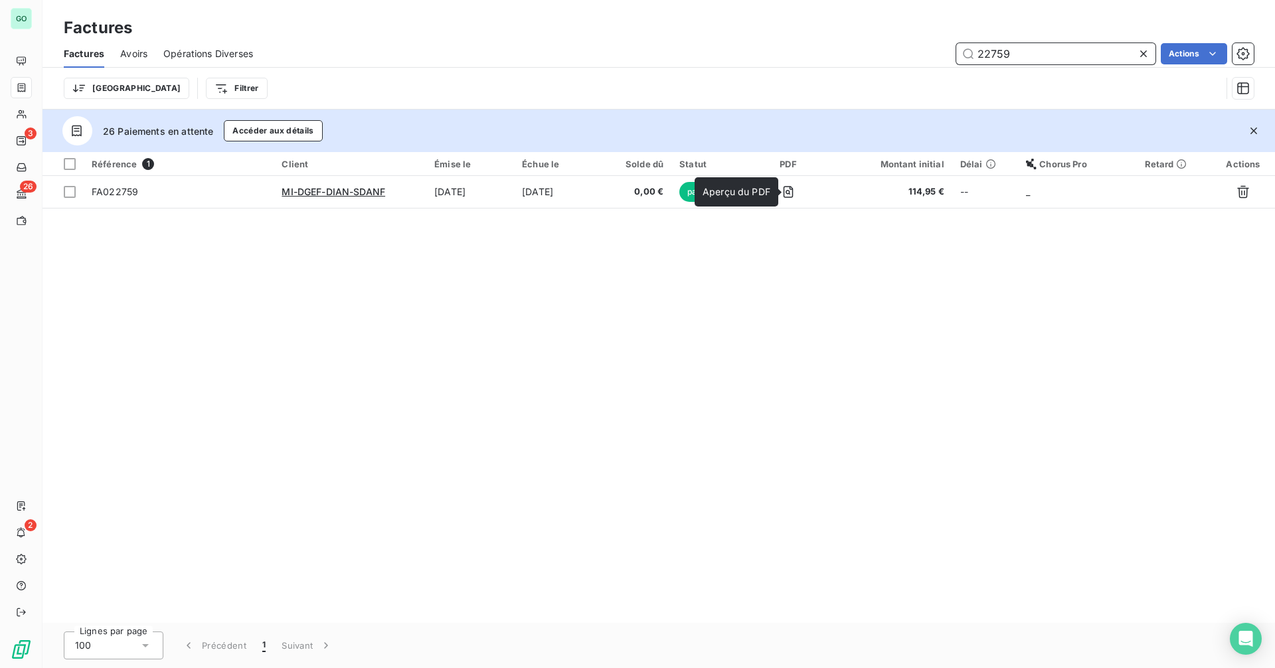
click at [981, 56] on input "22759" at bounding box center [1055, 53] width 199 height 21
paste input "815"
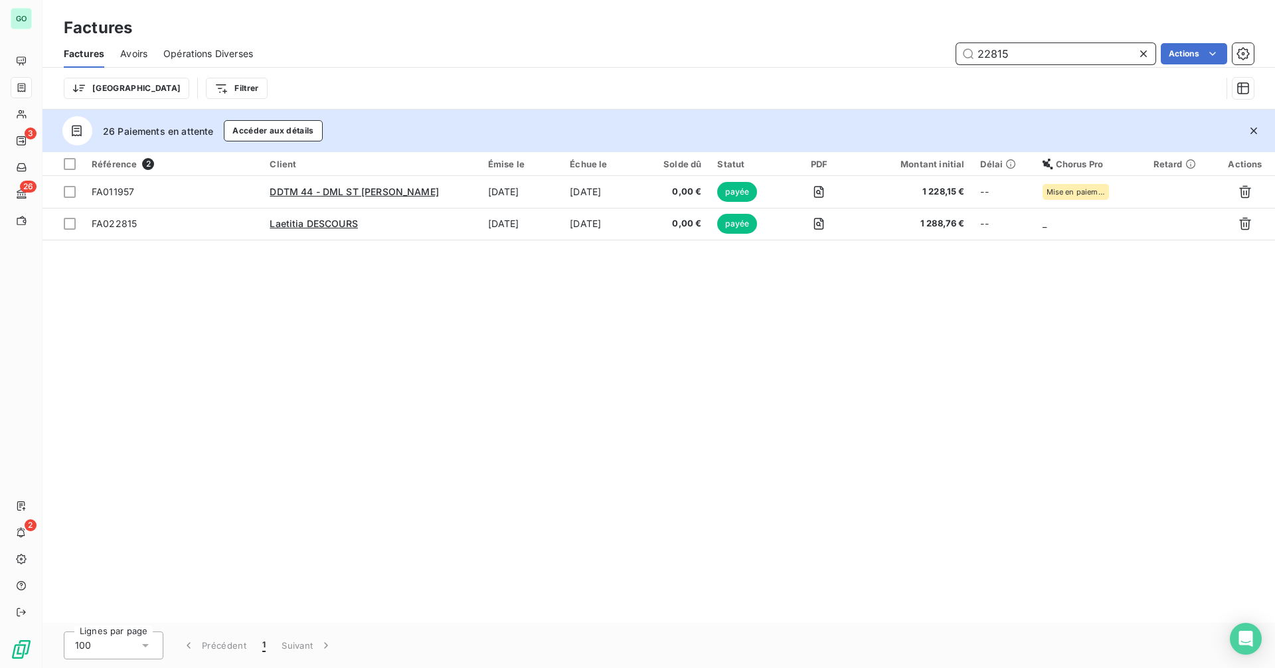
type input "22815"
drag, startPoint x: 1192, startPoint y: 356, endPoint x: 1173, endPoint y: 371, distance: 24.2
click at [1192, 356] on div "Référence 2 Client Émise le Échue le Solde dû Statut PDF Montant initial Délai …" at bounding box center [658, 387] width 1232 height 471
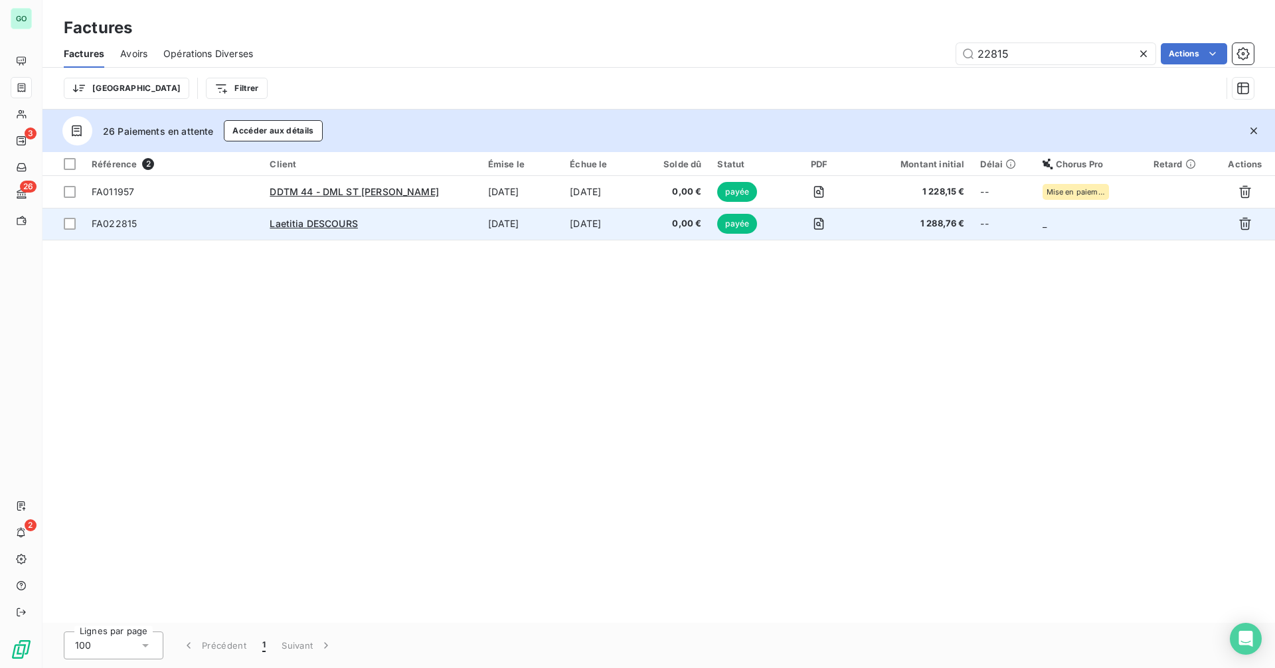
click at [750, 237] on td "payée" at bounding box center [744, 224] width 71 height 32
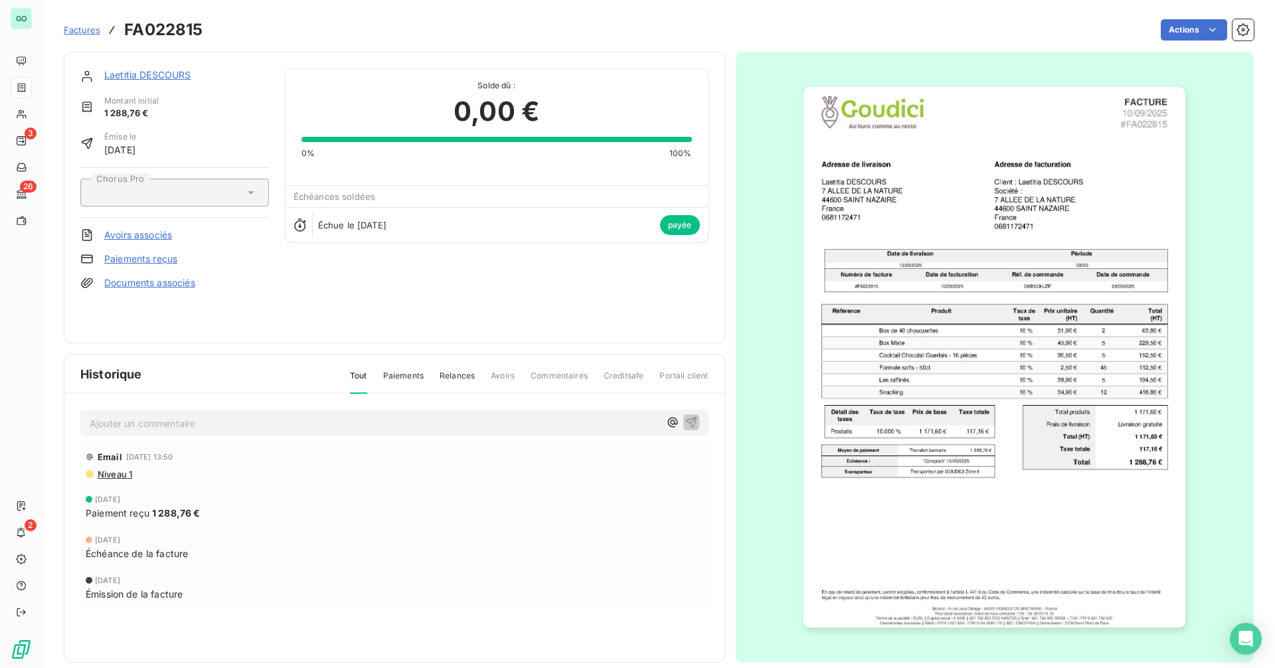
click at [85, 27] on span "Factures" at bounding box center [82, 30] width 37 height 11
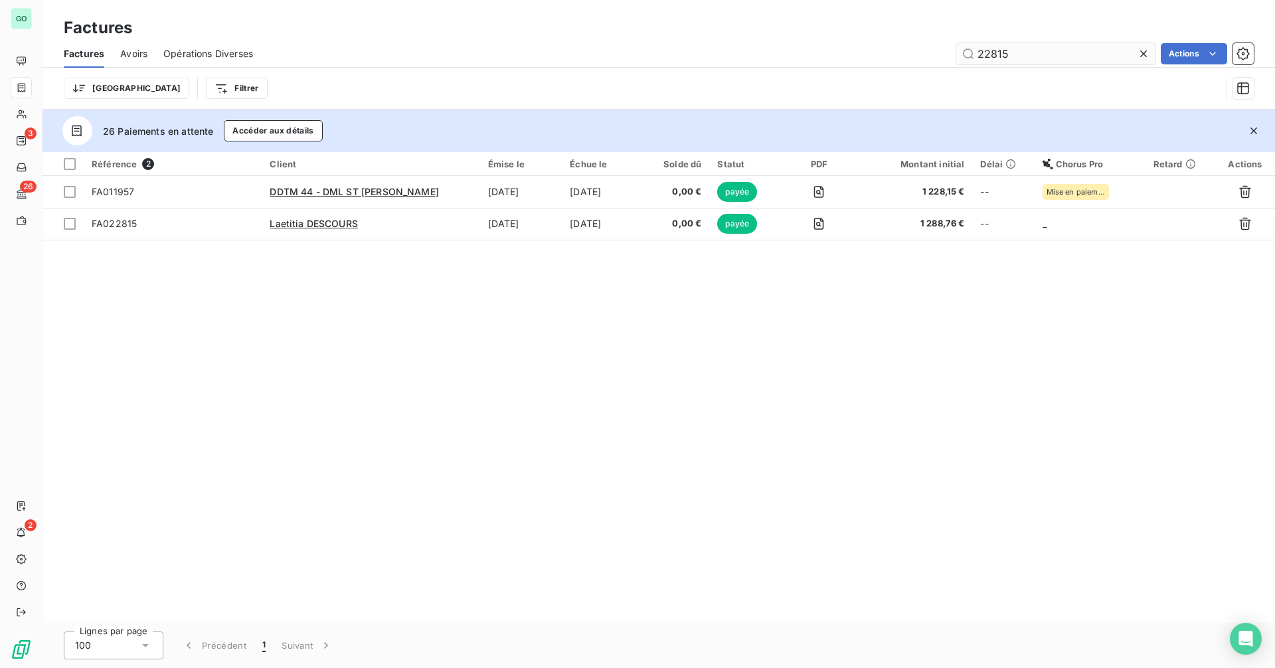
click at [1002, 55] on input "22815" at bounding box center [1055, 53] width 199 height 21
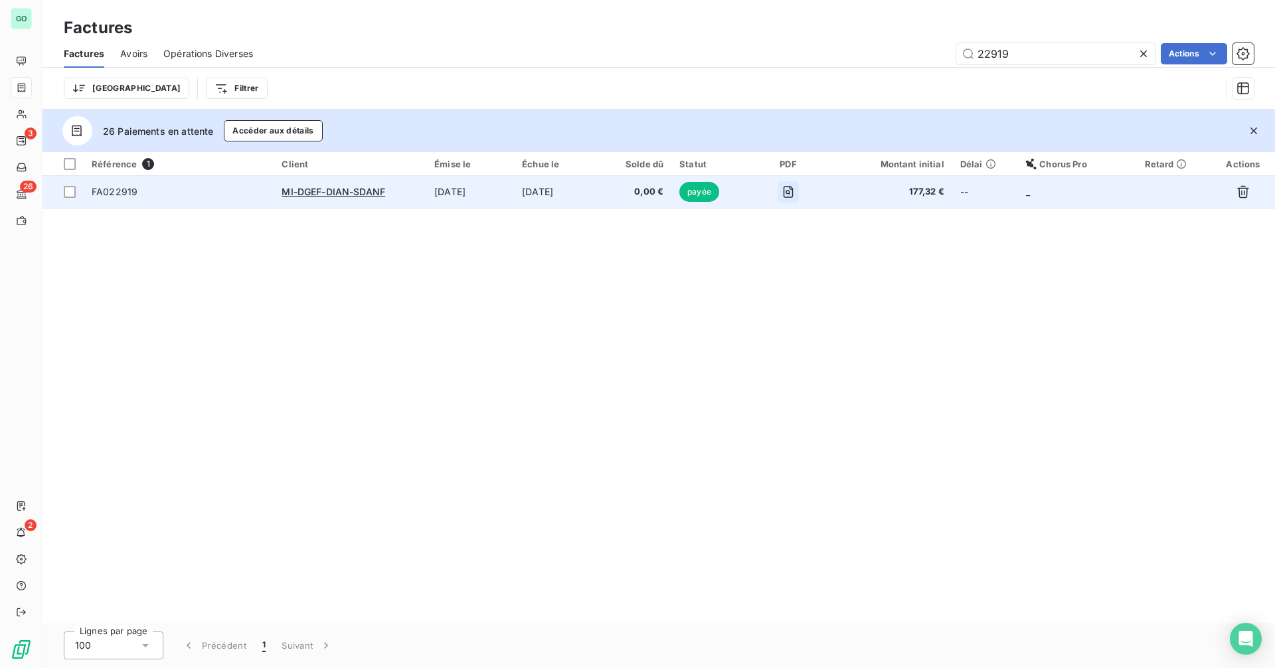
type input "22919"
click at [795, 193] on icon "button" at bounding box center [787, 191] width 13 height 13
